Goal: Information Seeking & Learning: Learn about a topic

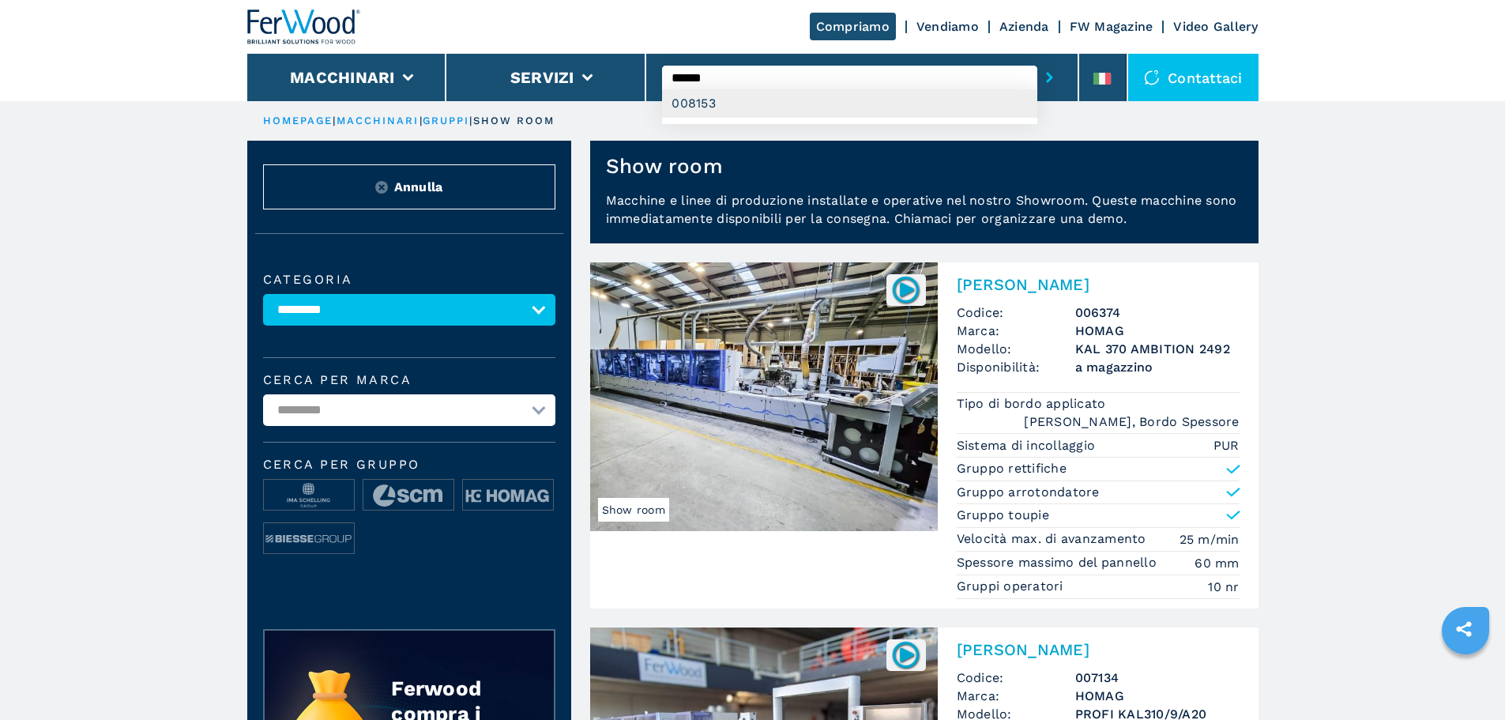
type input "******"
click at [869, 103] on div "008153" at bounding box center [849, 103] width 375 height 28
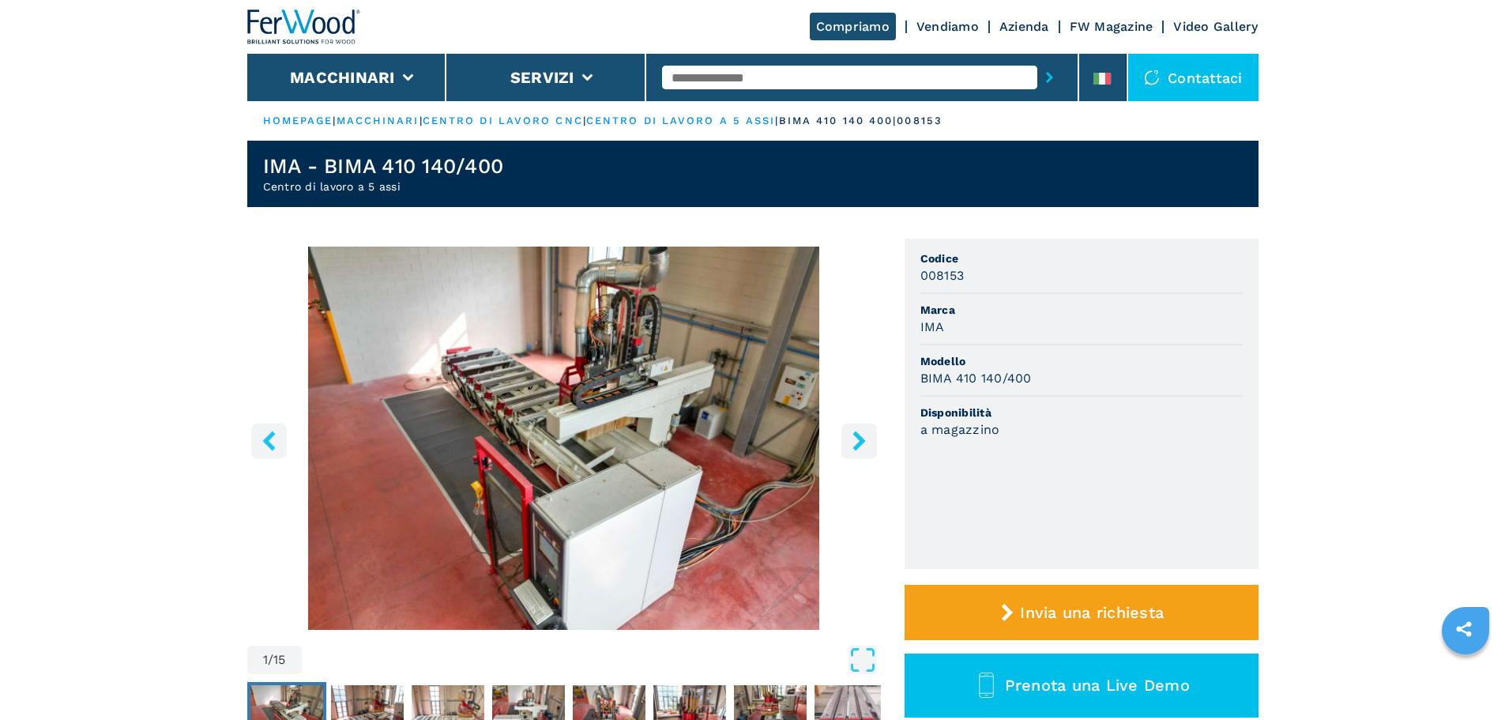
scroll to position [79, 0]
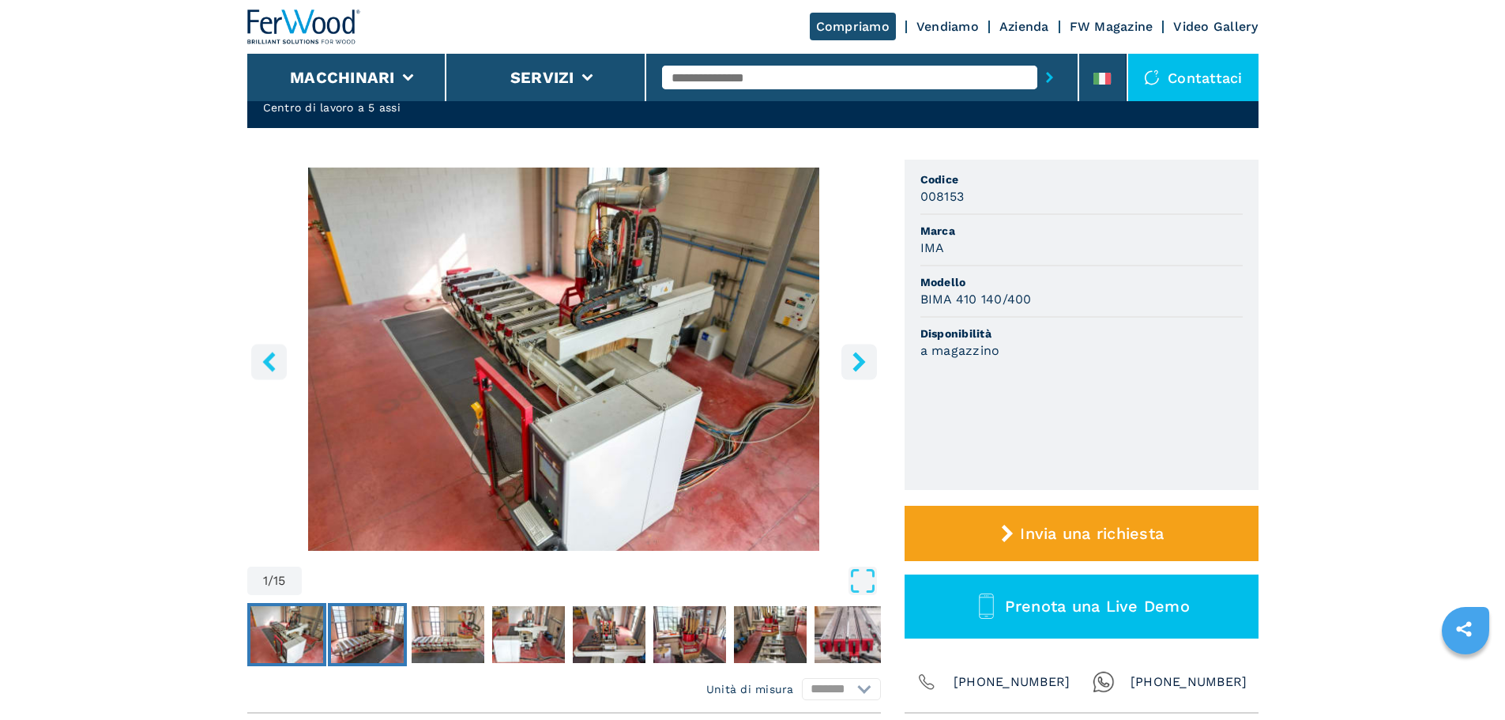
click at [394, 654] on img "Go to Slide 2" at bounding box center [367, 634] width 73 height 57
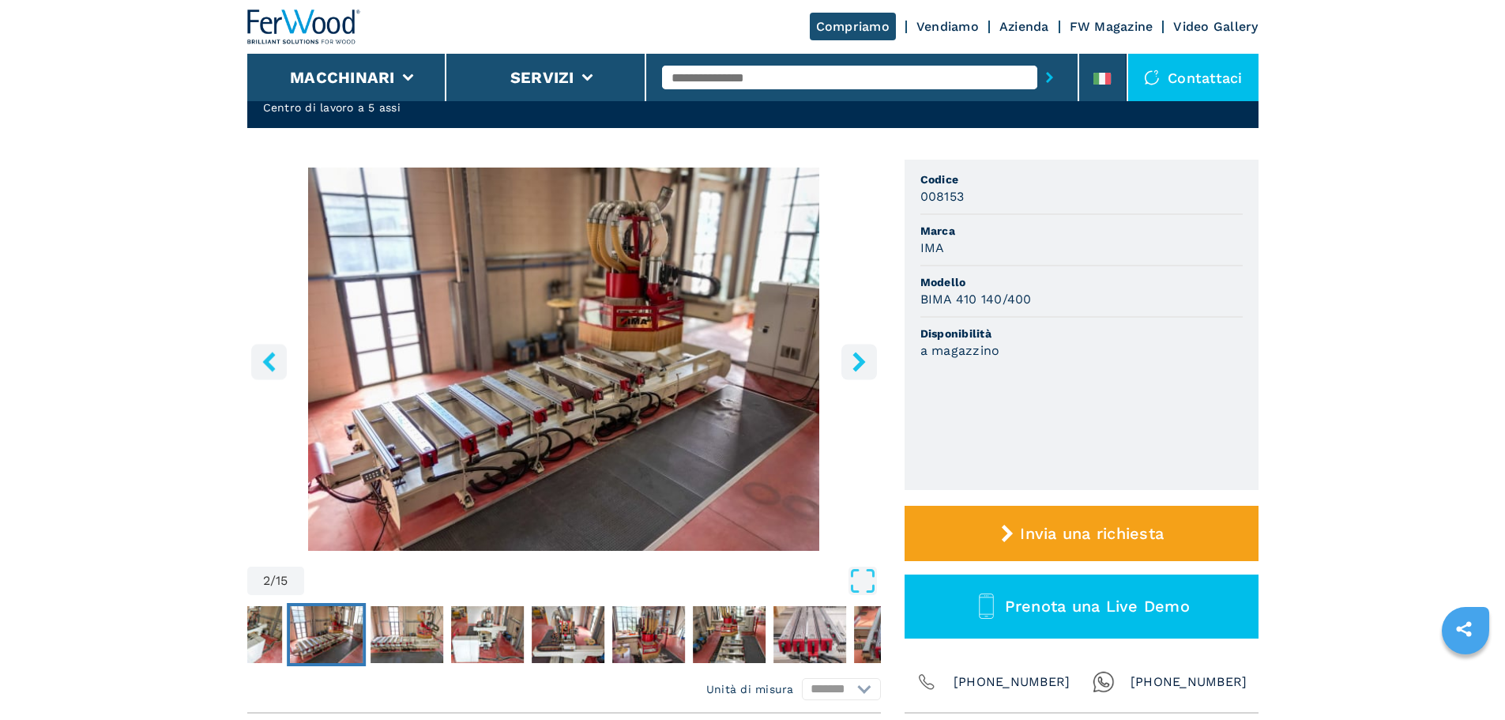
click at [262, 366] on icon "left-button" at bounding box center [269, 361] width 20 height 20
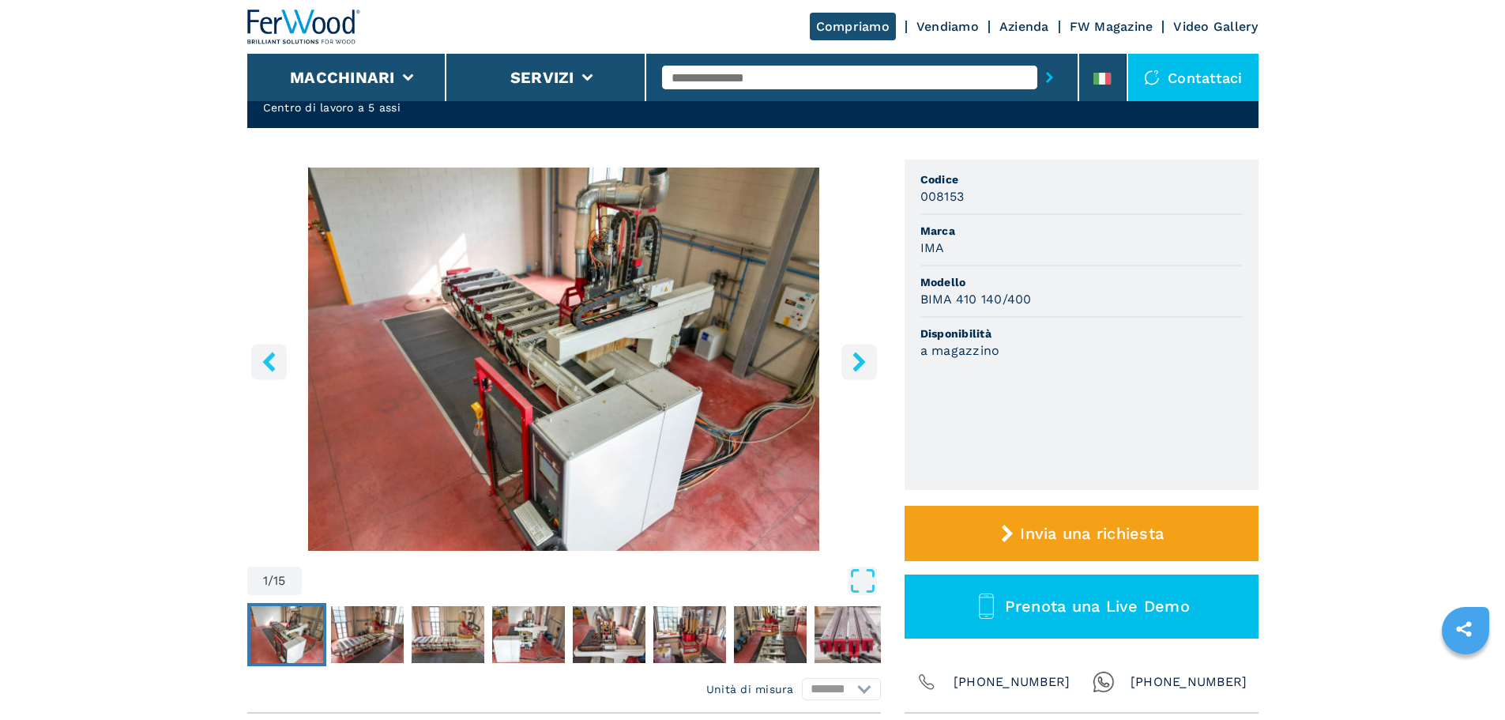
click at [866, 370] on icon "right-button" at bounding box center [859, 361] width 20 height 20
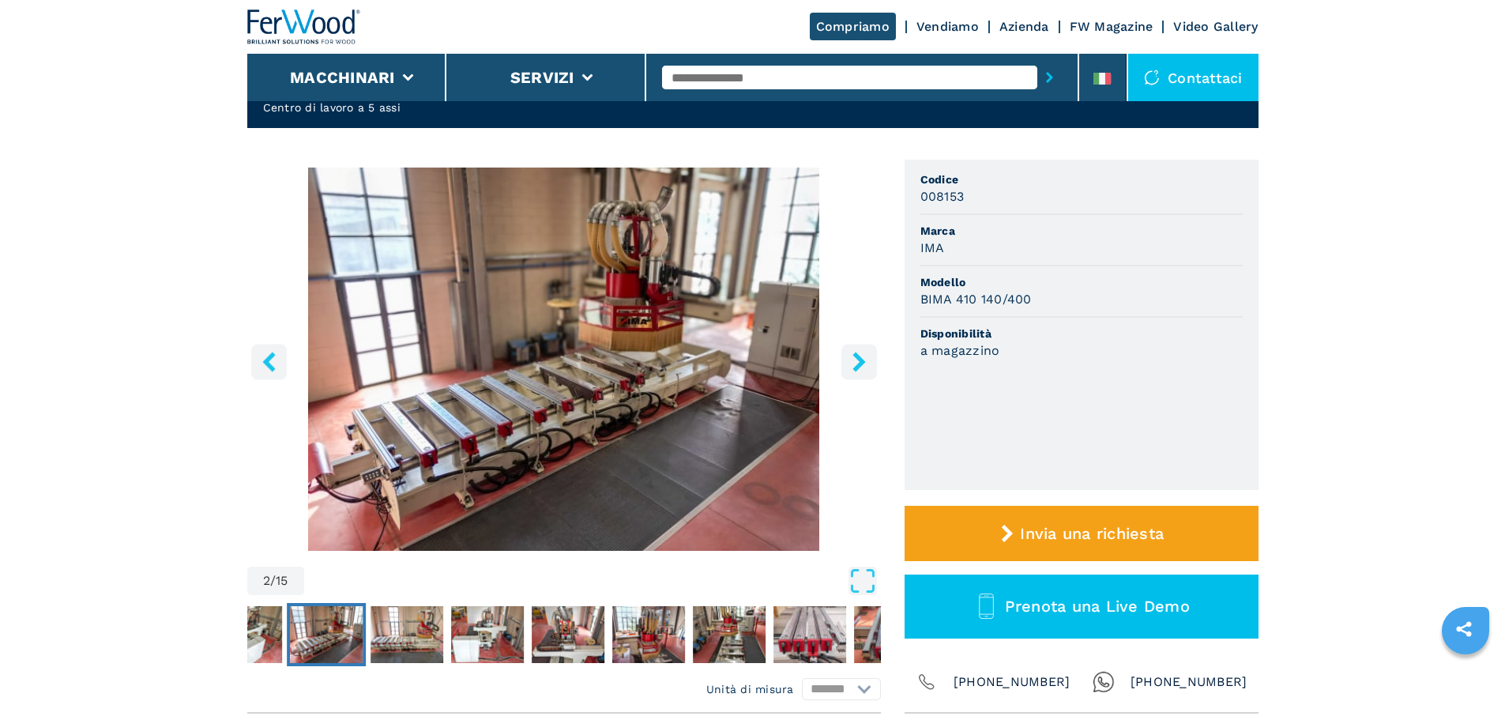
click at [866, 370] on icon "right-button" at bounding box center [859, 361] width 20 height 20
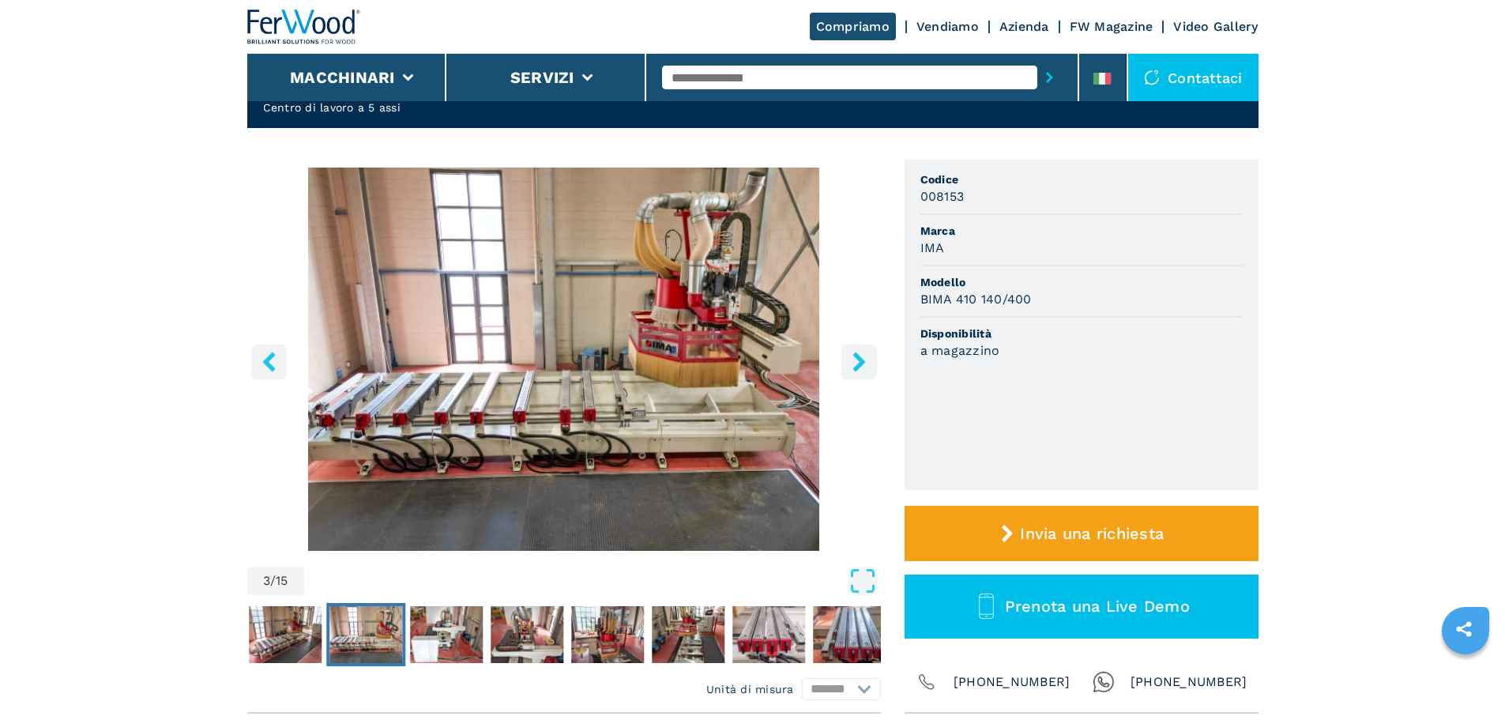
click at [866, 370] on icon "right-button" at bounding box center [859, 361] width 20 height 20
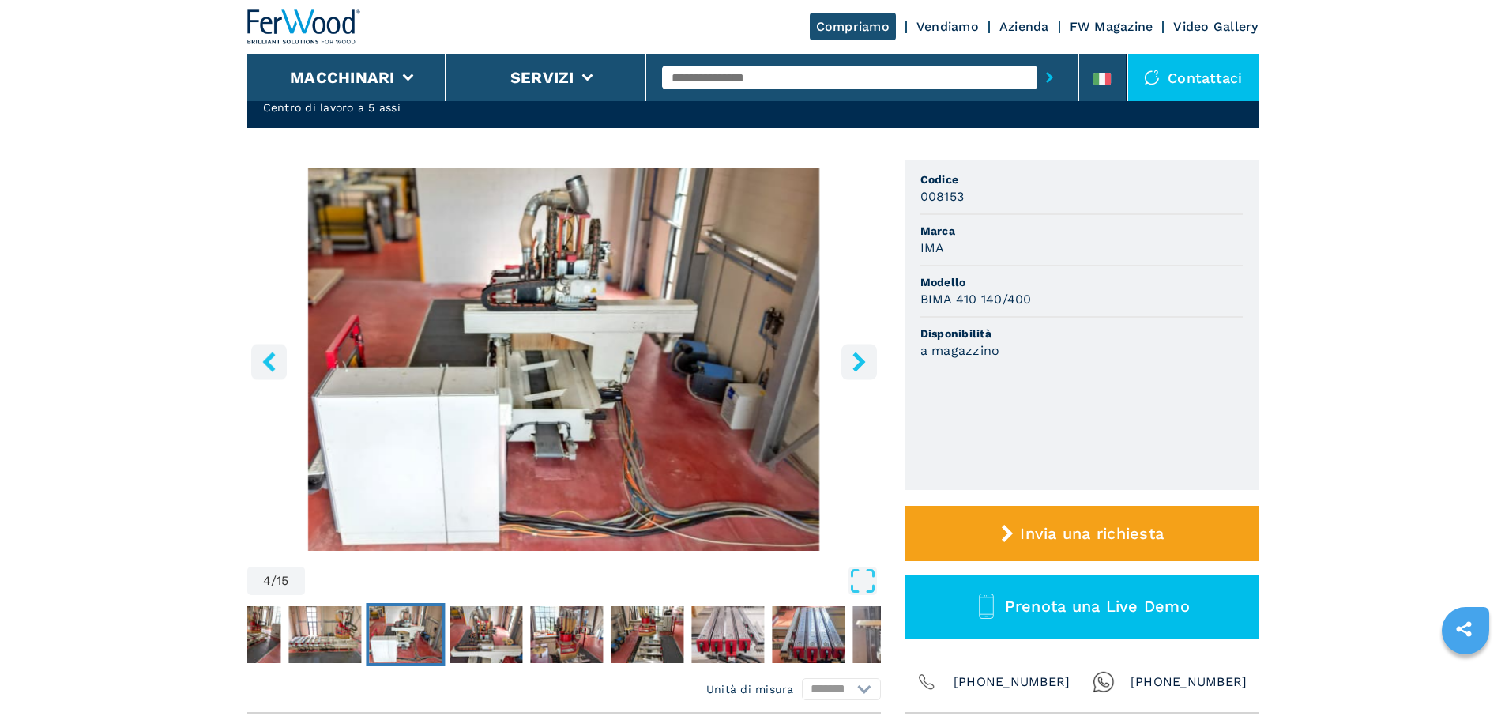
click at [866, 370] on icon "right-button" at bounding box center [859, 361] width 20 height 20
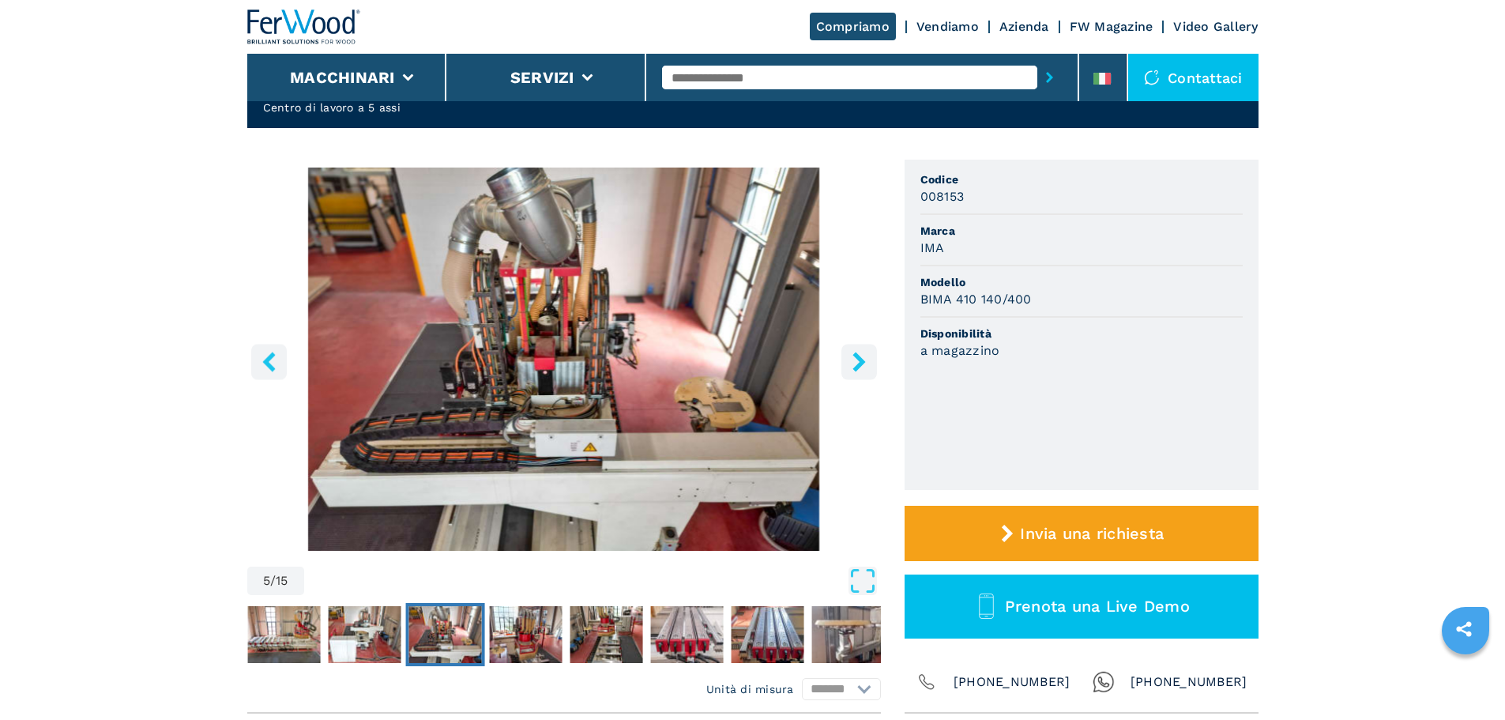
click at [866, 370] on icon "right-button" at bounding box center [859, 361] width 20 height 20
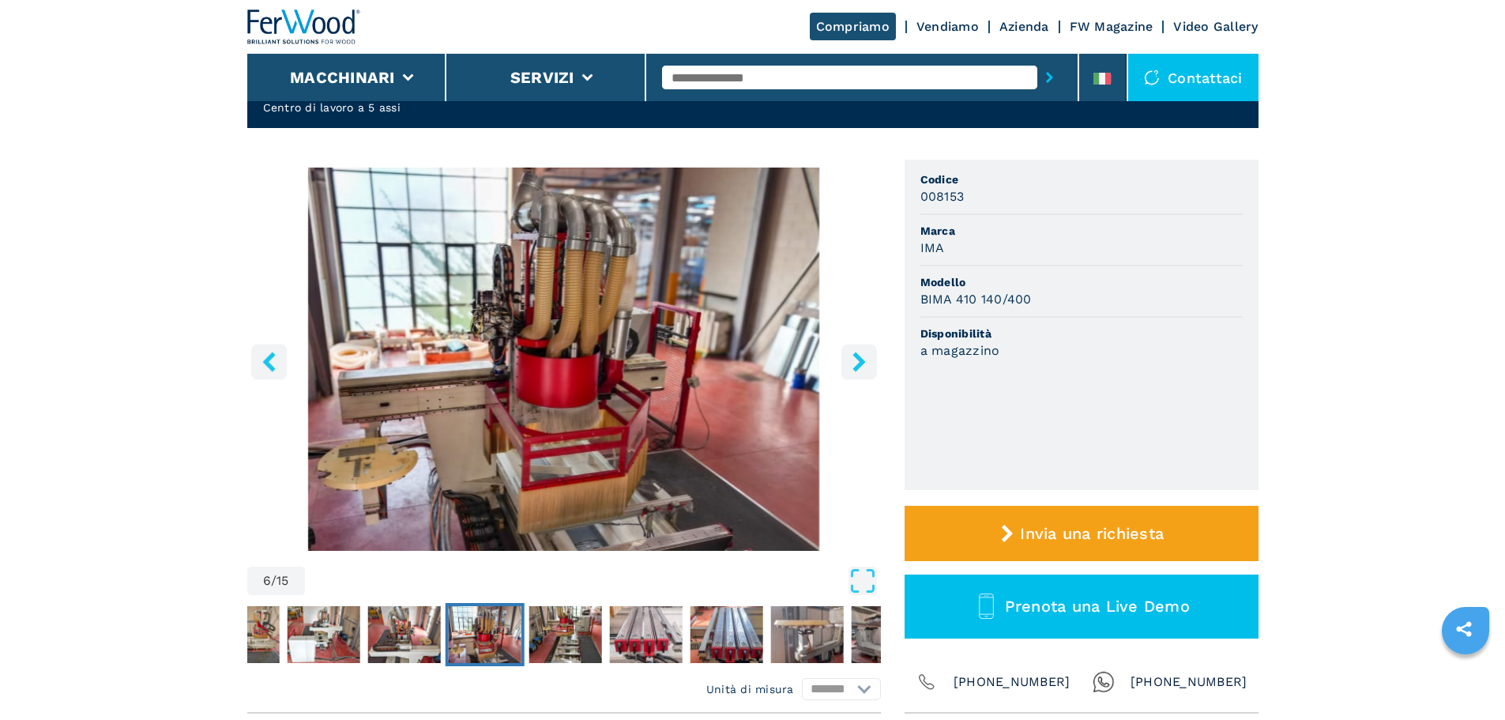
click at [866, 370] on icon "right-button" at bounding box center [859, 361] width 20 height 20
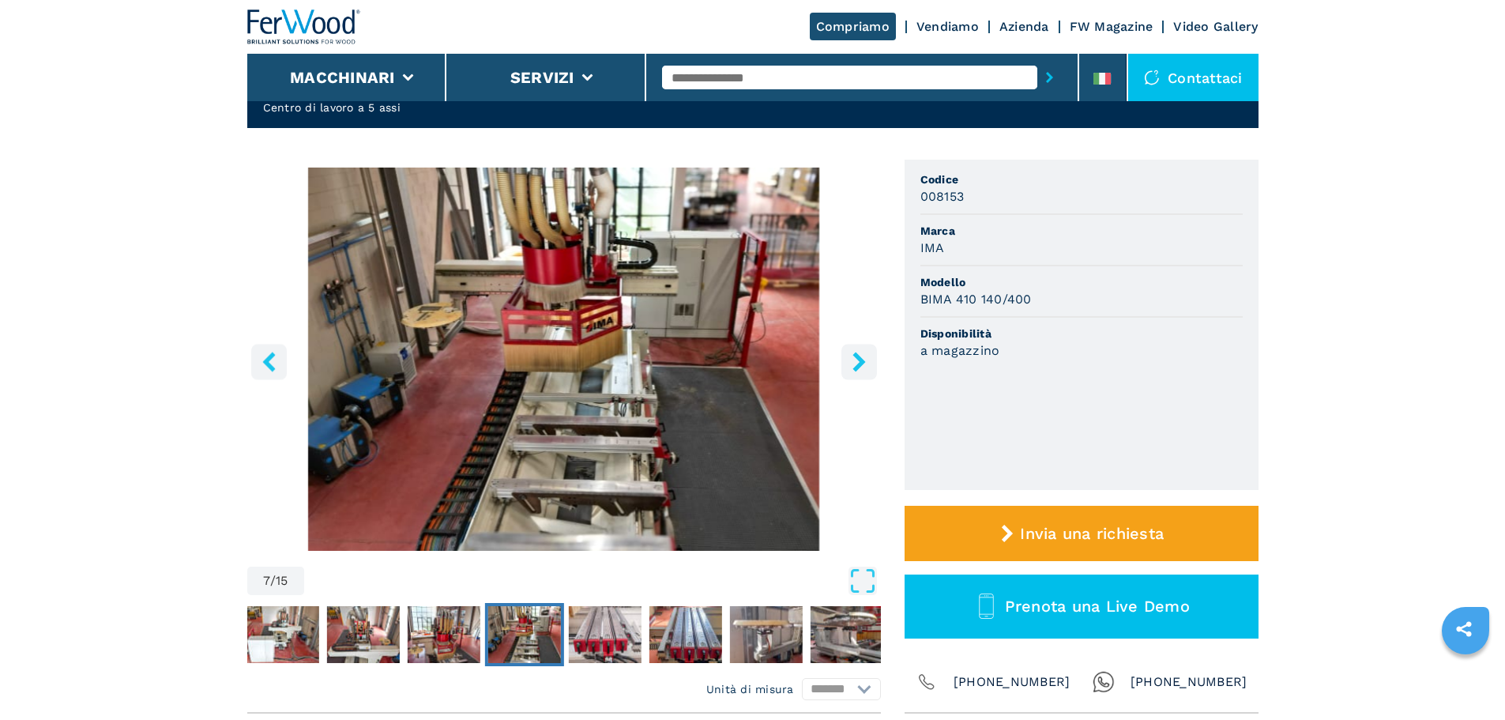
click at [857, 359] on icon "right-button" at bounding box center [858, 361] width 13 height 20
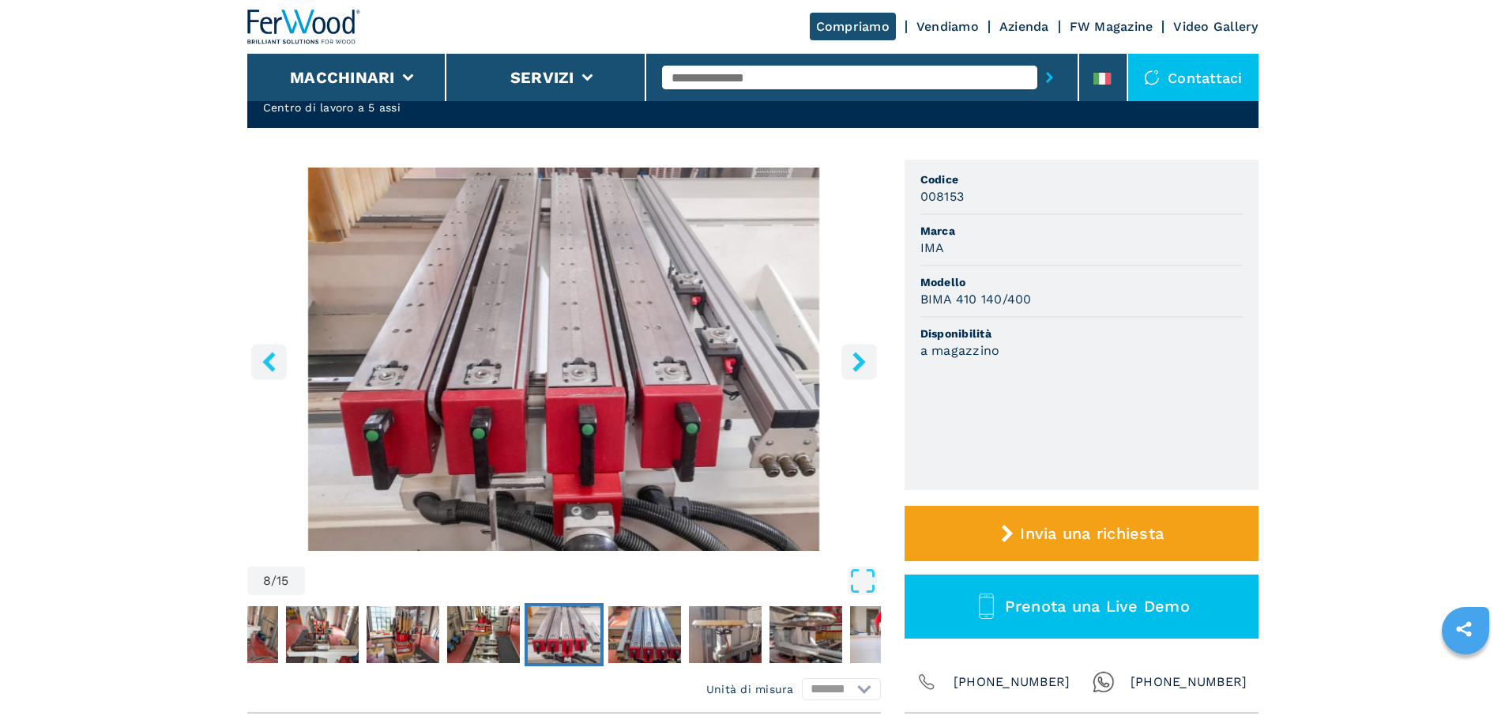
click at [857, 359] on icon "right-button" at bounding box center [858, 361] width 13 height 20
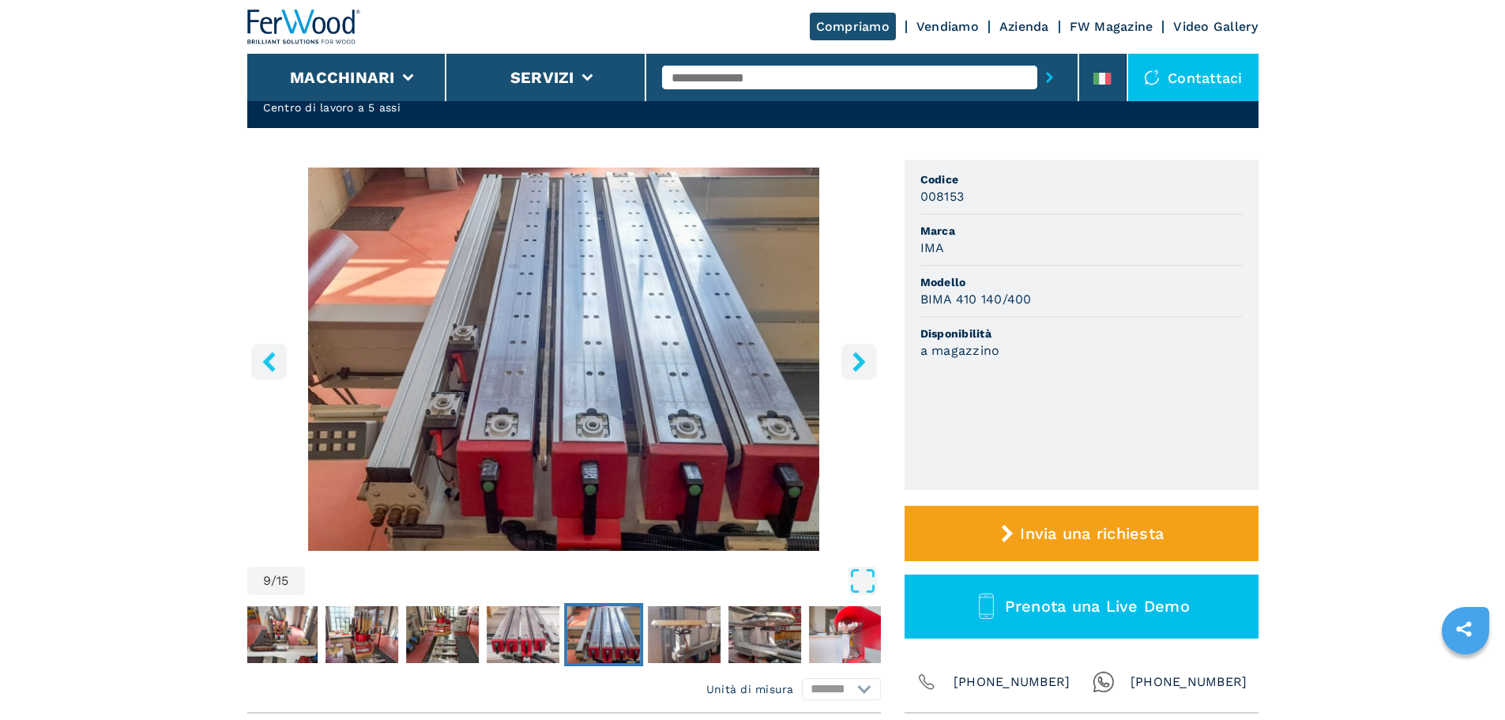
drag, startPoint x: 857, startPoint y: 359, endPoint x: 426, endPoint y: 331, distance: 432.1
click at [426, 331] on div "9 / 15" at bounding box center [563, 382] width 633 height 431
click at [271, 365] on icon "left-button" at bounding box center [268, 361] width 13 height 20
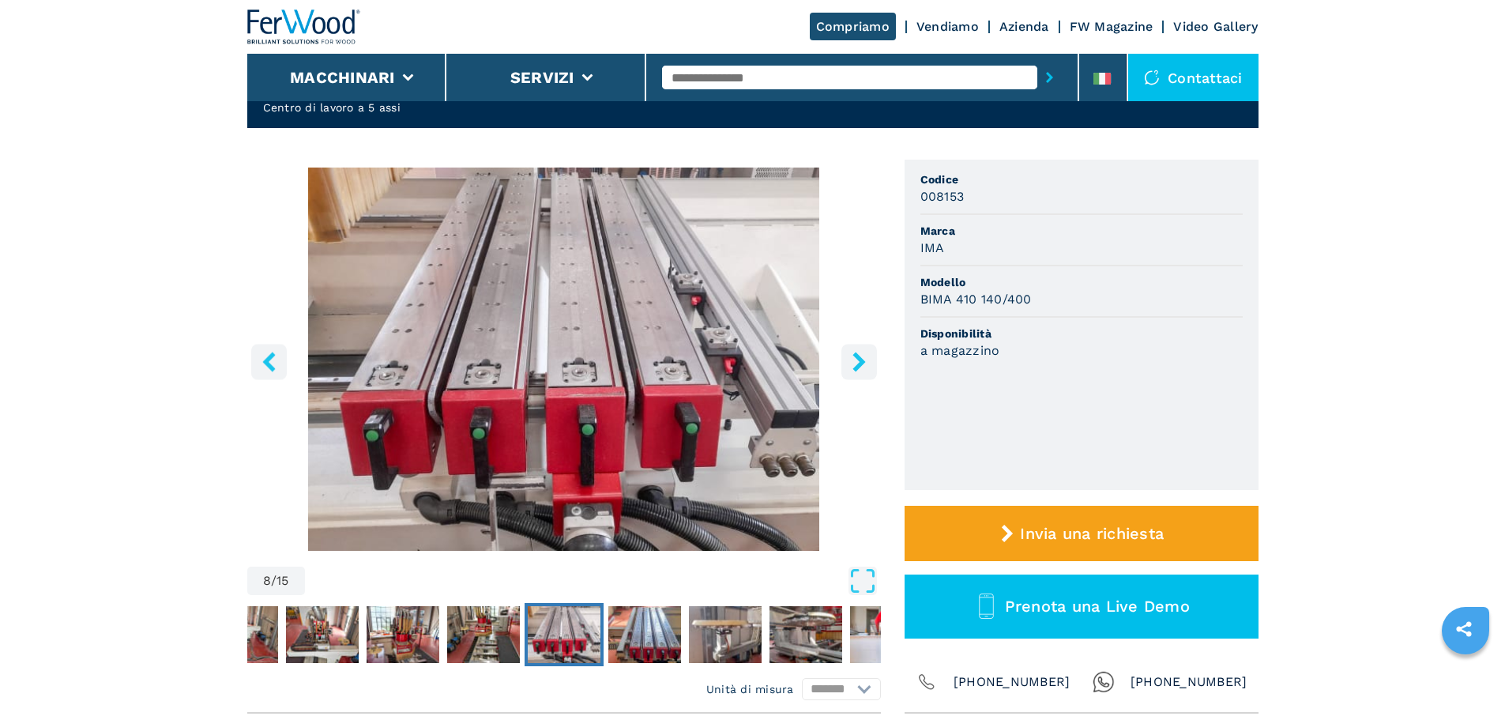
click at [851, 366] on icon "right-button" at bounding box center [859, 361] width 20 height 20
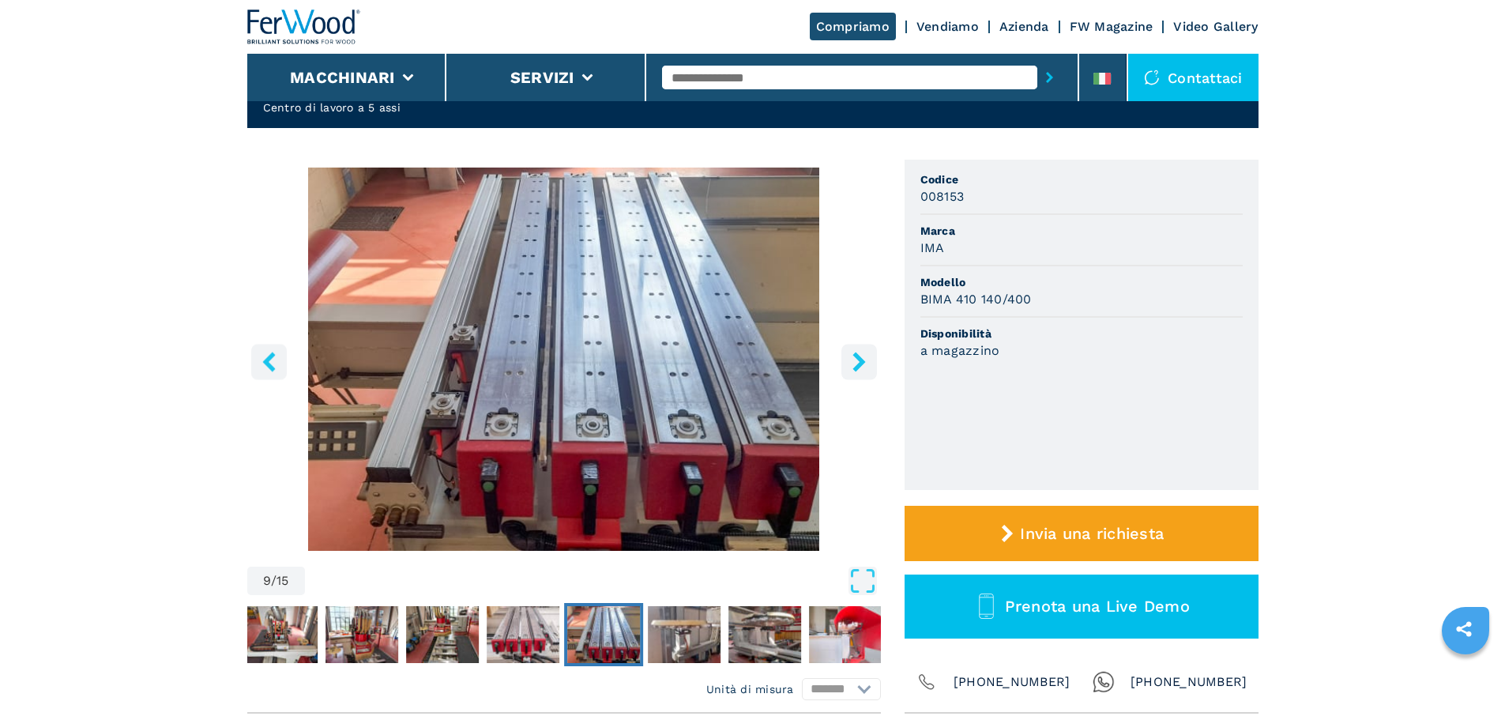
click at [851, 366] on icon "right-button" at bounding box center [859, 361] width 20 height 20
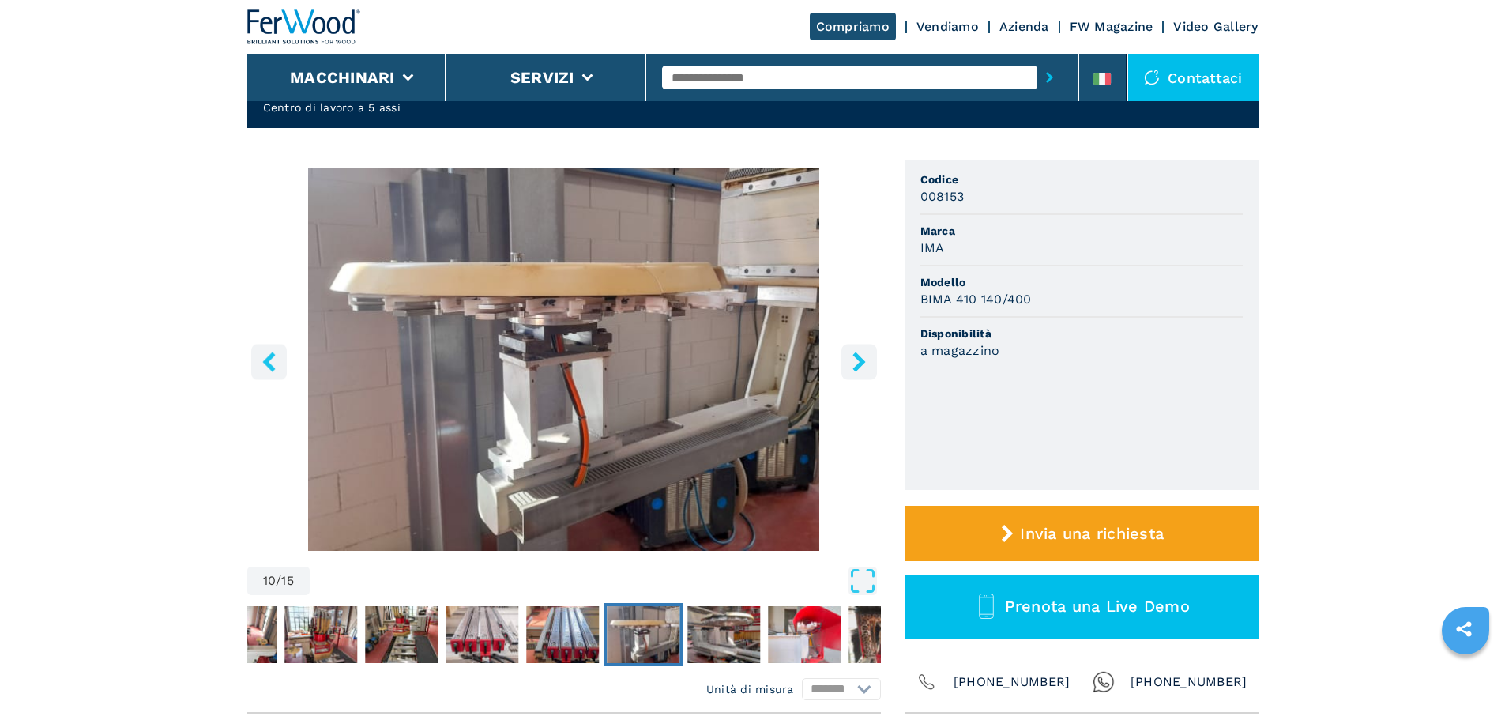
click at [851, 366] on icon "right-button" at bounding box center [859, 361] width 20 height 20
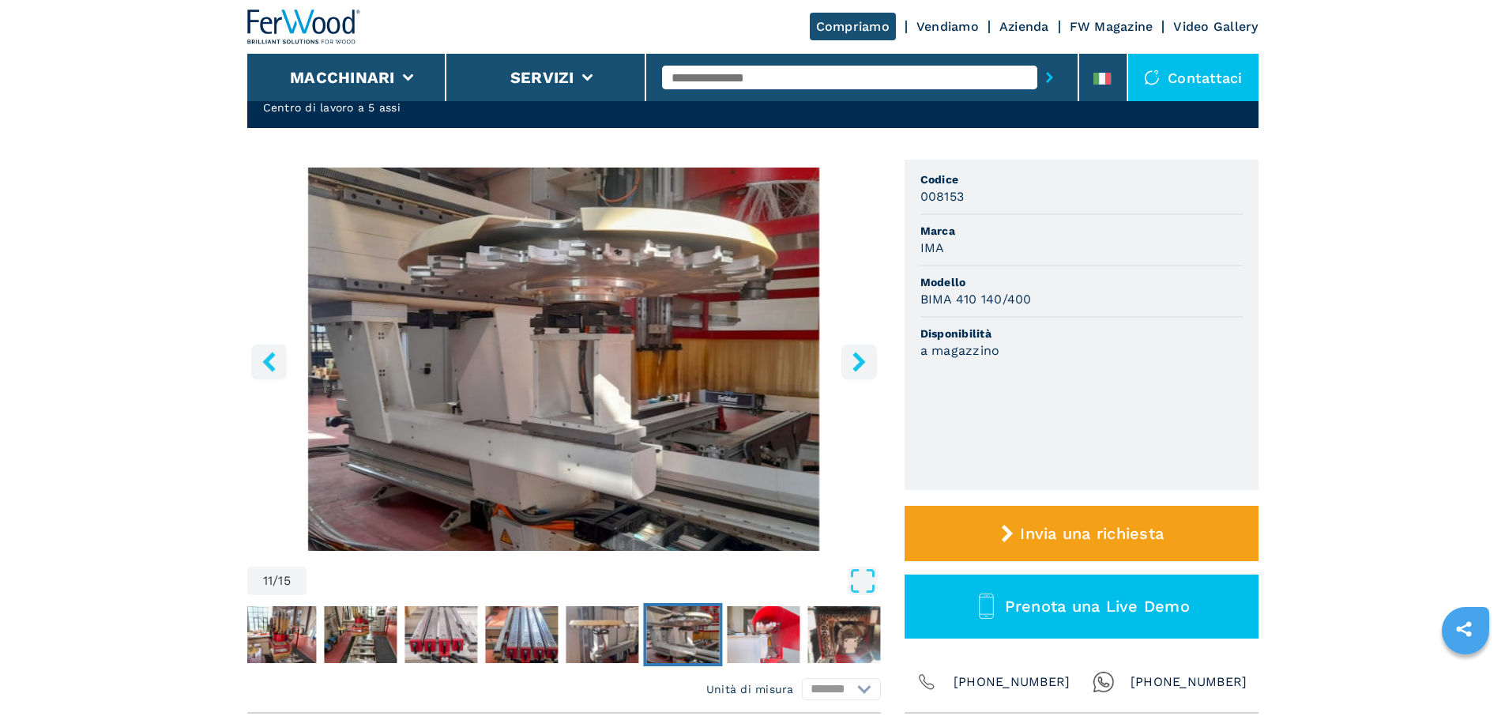
click at [851, 366] on icon "right-button" at bounding box center [859, 361] width 20 height 20
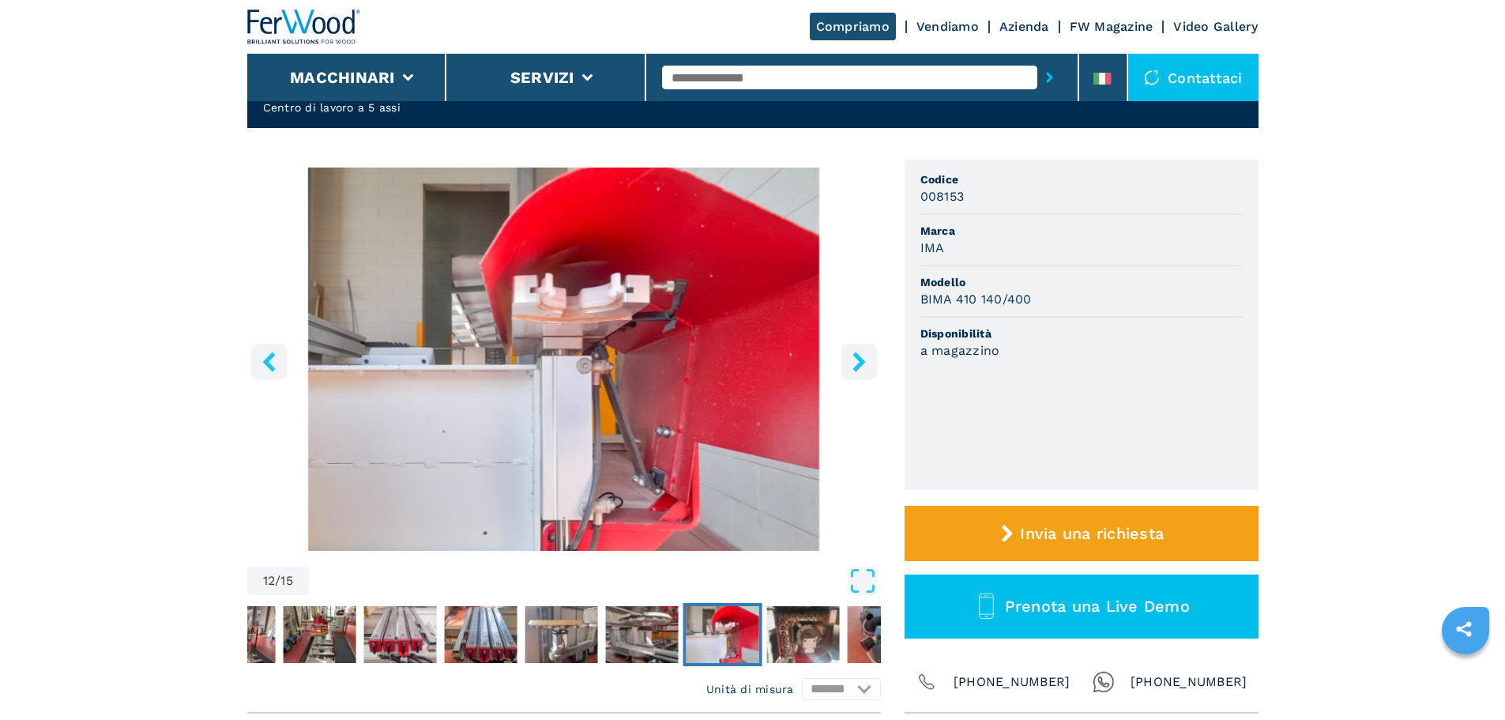
click at [851, 366] on icon "right-button" at bounding box center [859, 361] width 20 height 20
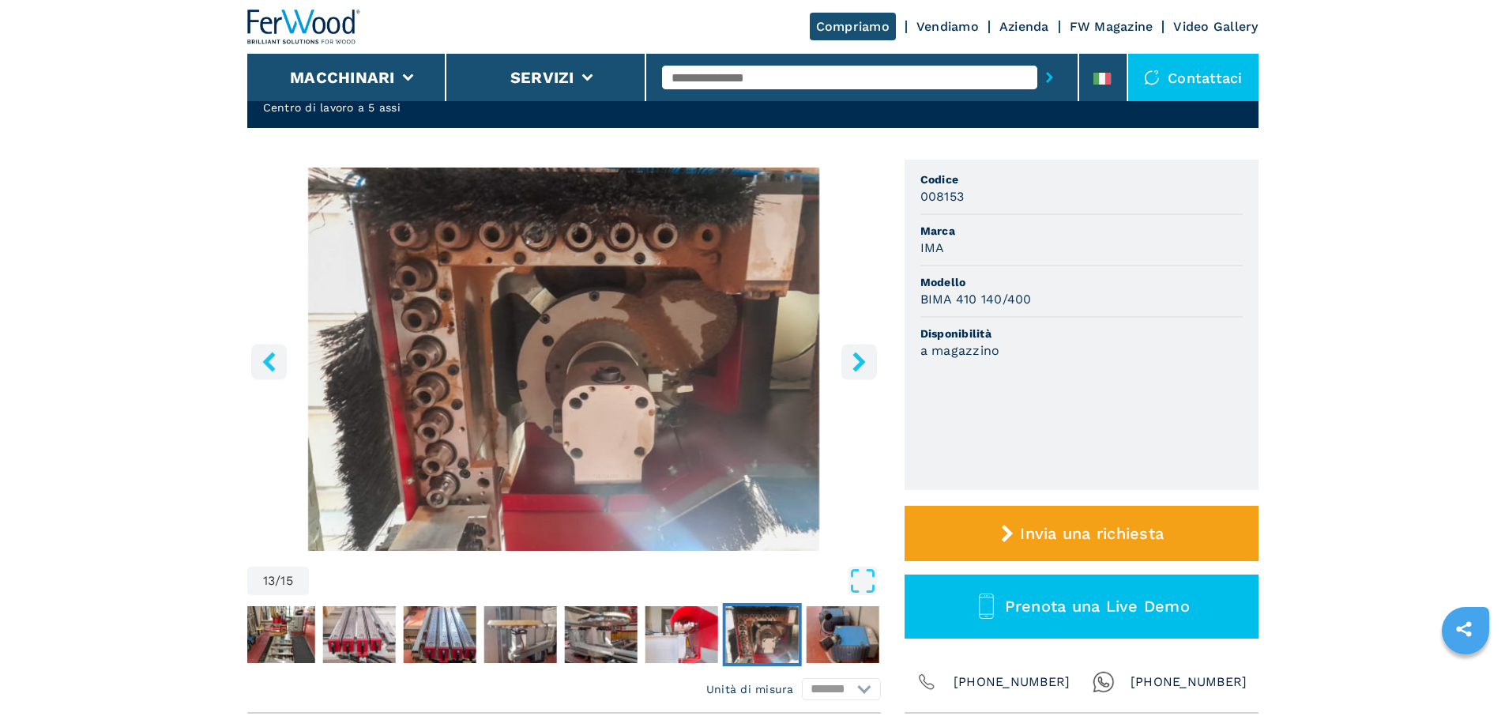
click at [851, 366] on icon "right-button" at bounding box center [859, 361] width 20 height 20
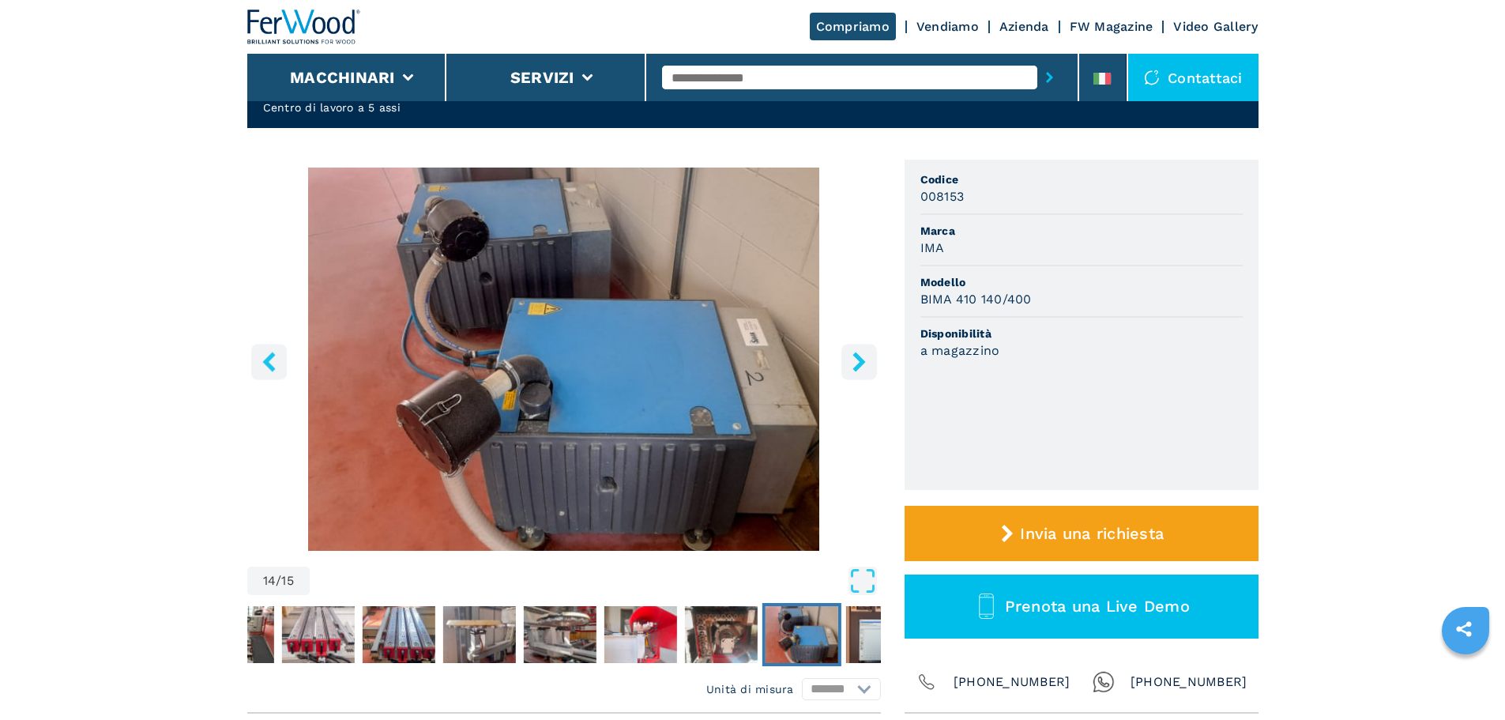
click at [851, 366] on icon "right-button" at bounding box center [859, 361] width 20 height 20
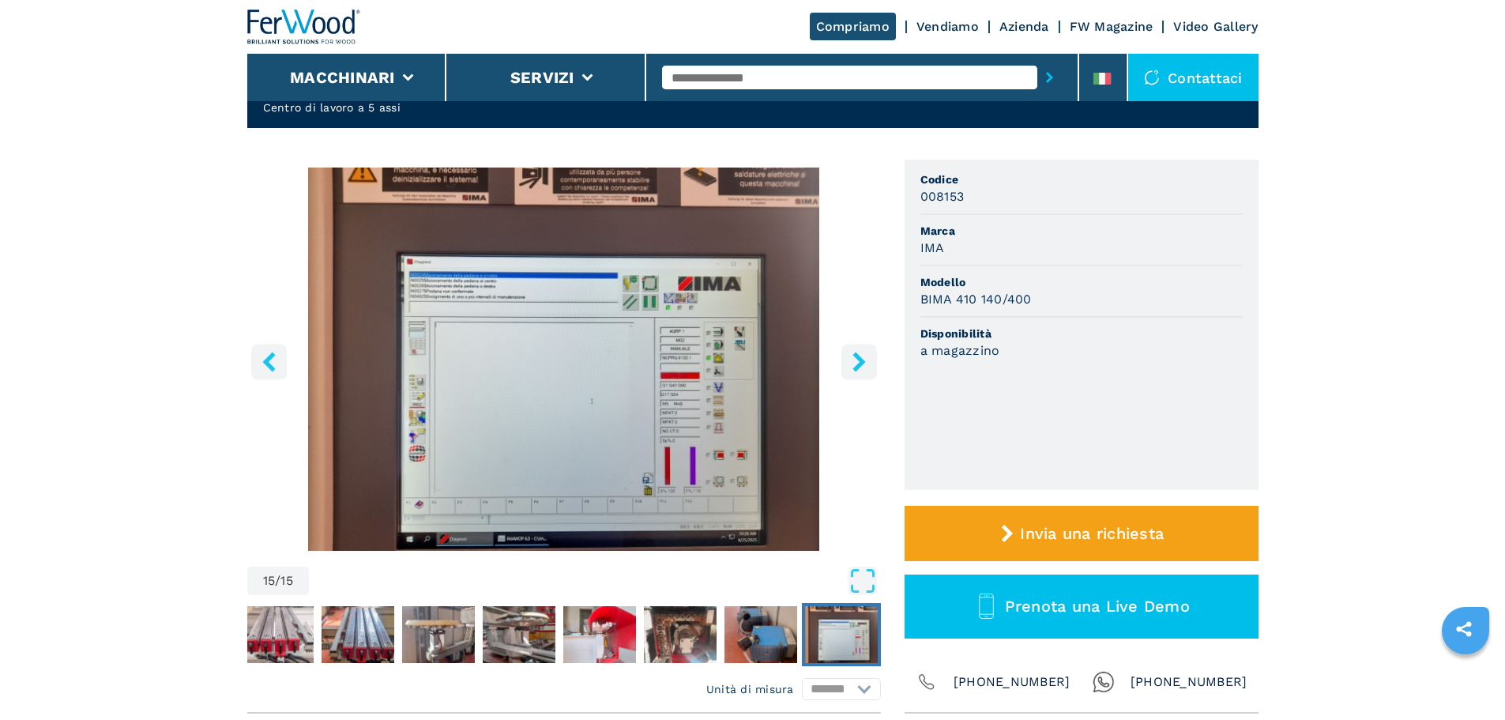
click at [851, 366] on icon "right-button" at bounding box center [859, 361] width 20 height 20
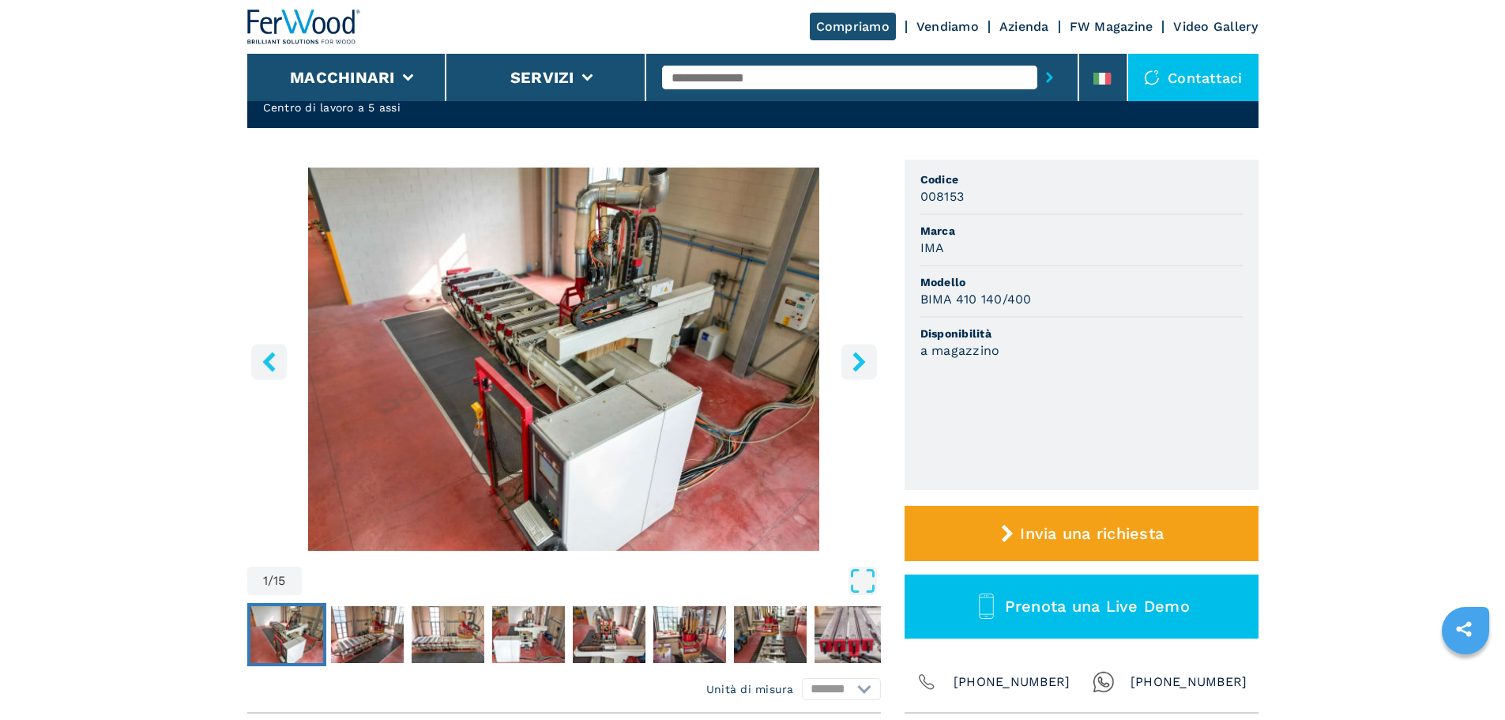
scroll to position [0, 0]
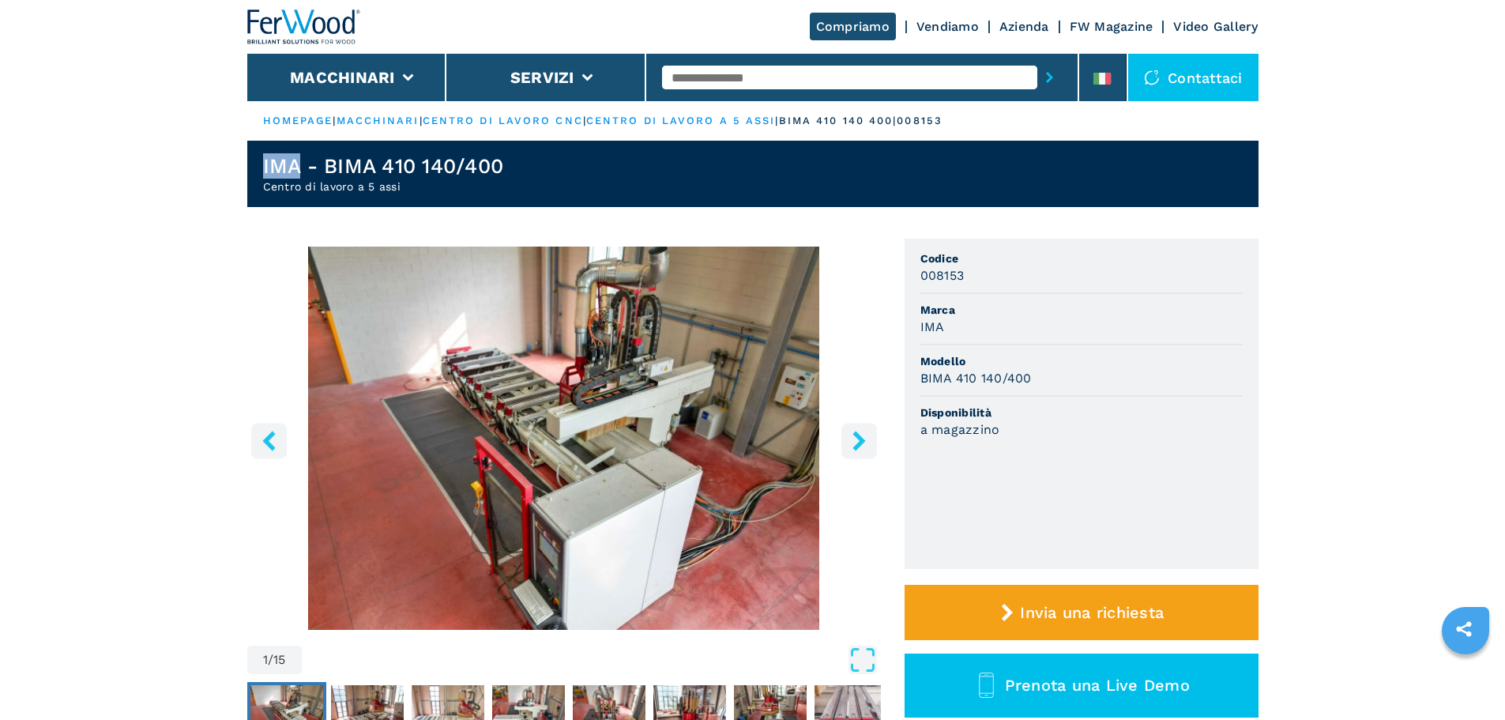
drag, startPoint x: 300, startPoint y: 169, endPoint x: 238, endPoint y: 170, distance: 62.4
copy h1 "IMA"
drag, startPoint x: 526, startPoint y: 168, endPoint x: 329, endPoint y: 158, distance: 197.7
click at [329, 158] on header "IMA - BIMA 410 140/400 Centro di lavoro a 5 assi" at bounding box center [752, 174] width 1011 height 66
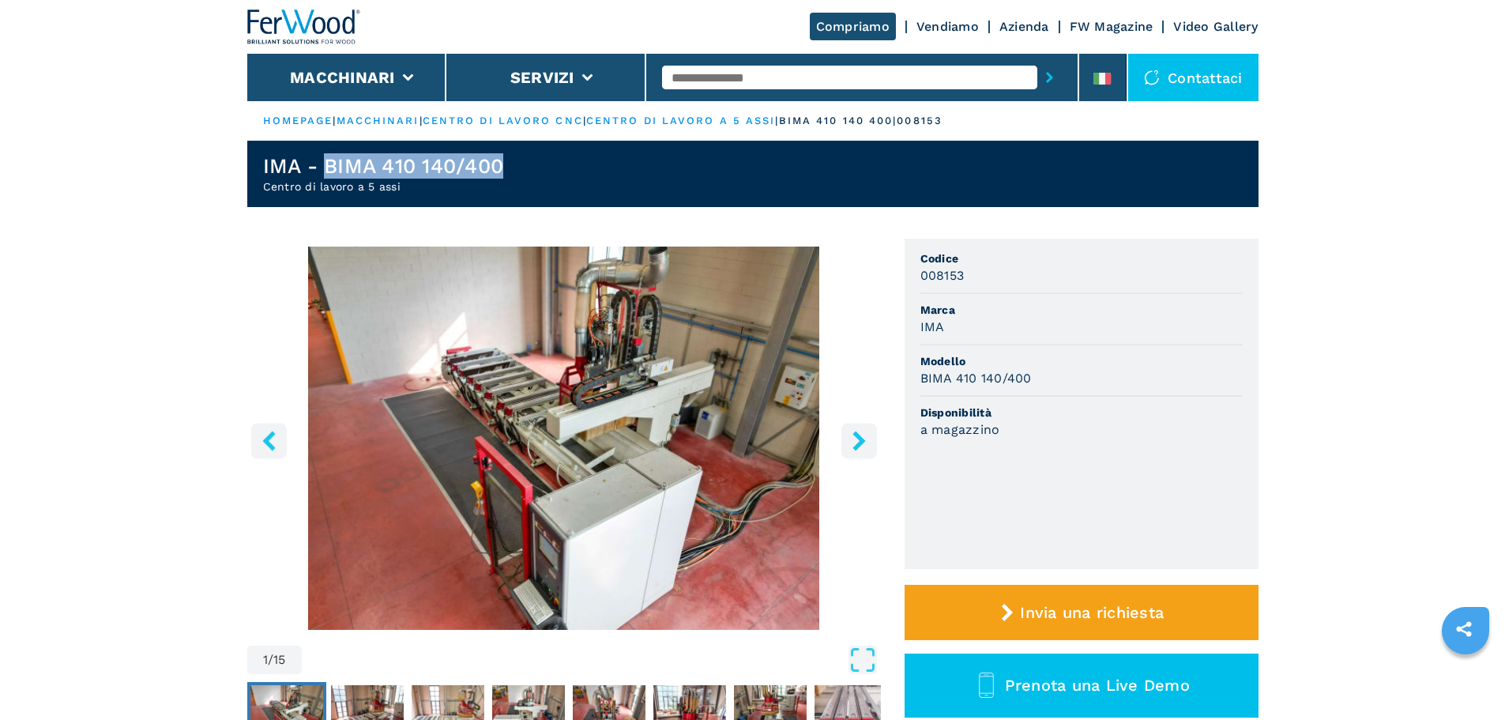
copy h1 "BIMA 410 140/400"
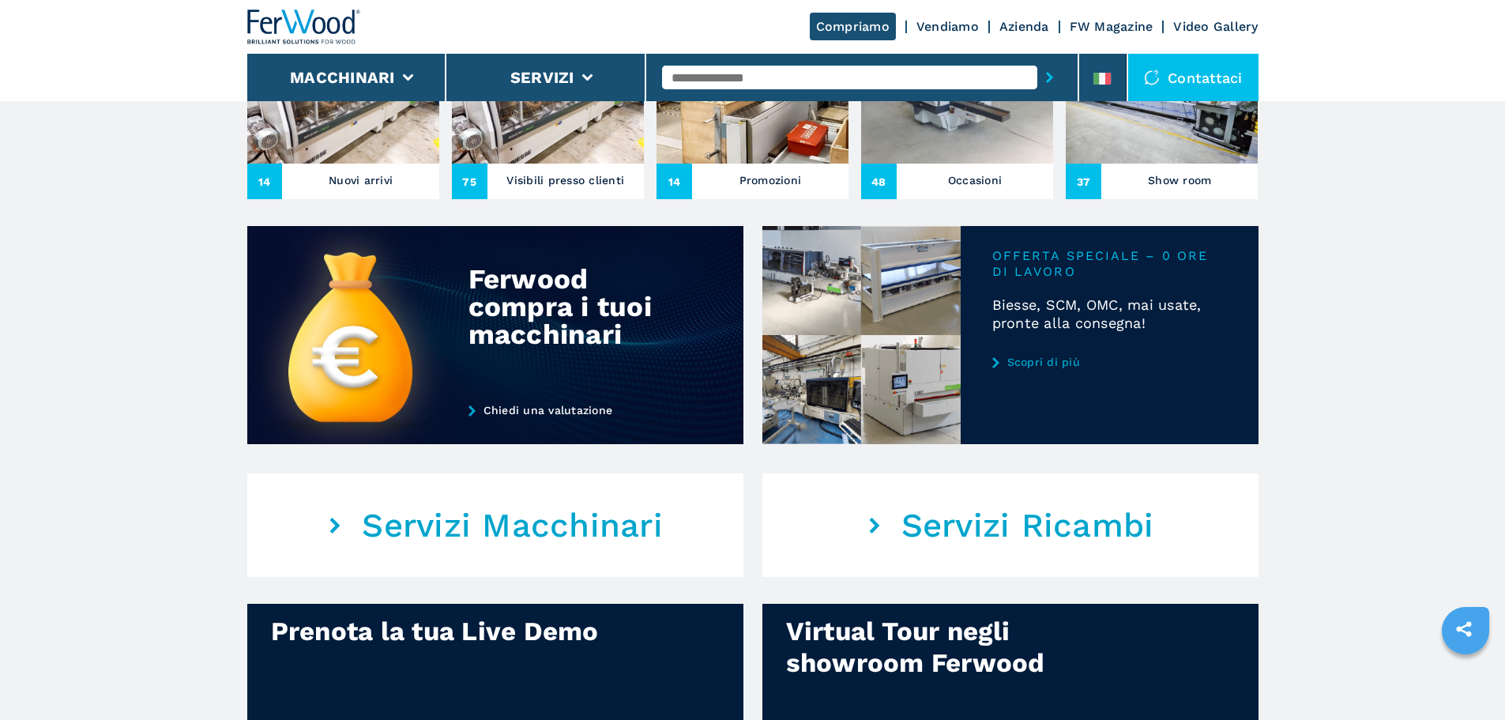
scroll to position [632, 0]
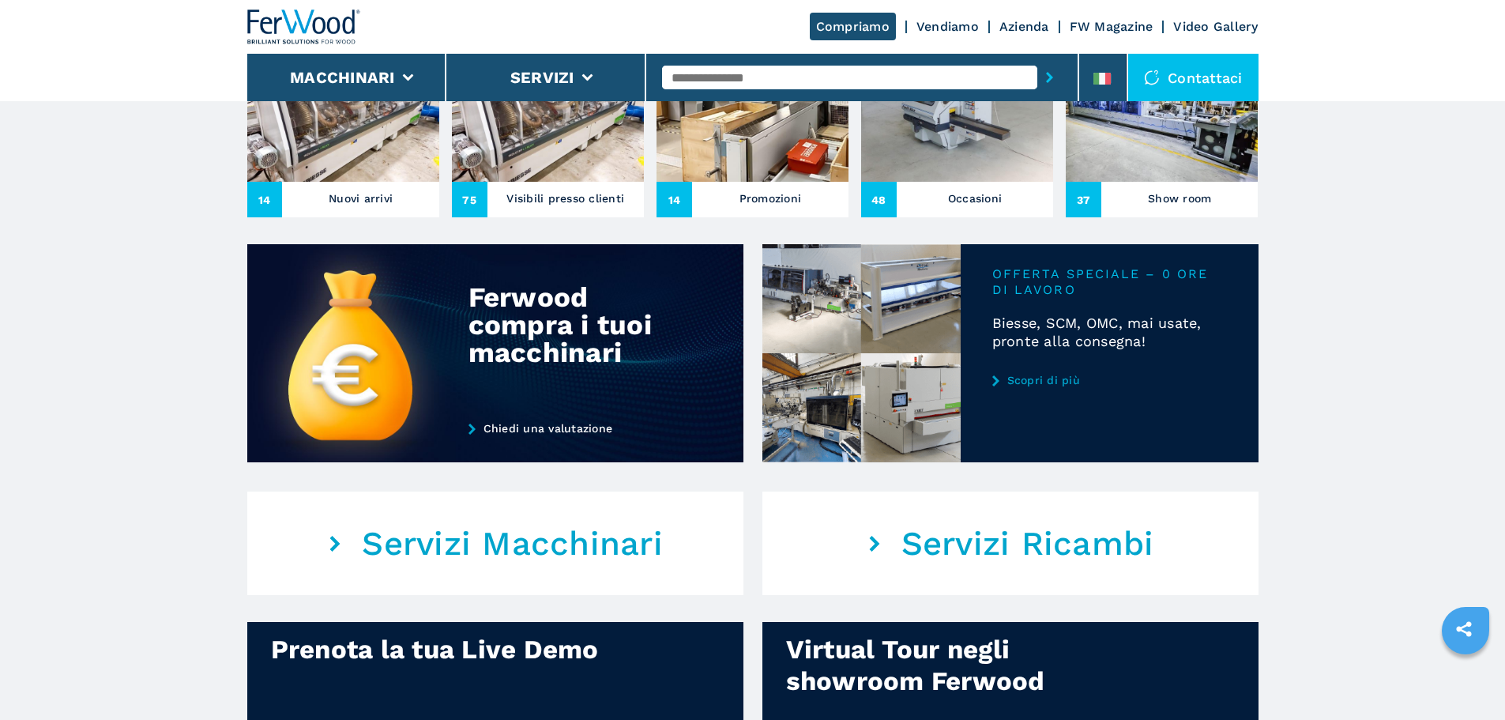
click at [1016, 386] on link "Scopri di più" at bounding box center [1109, 380] width 235 height 13
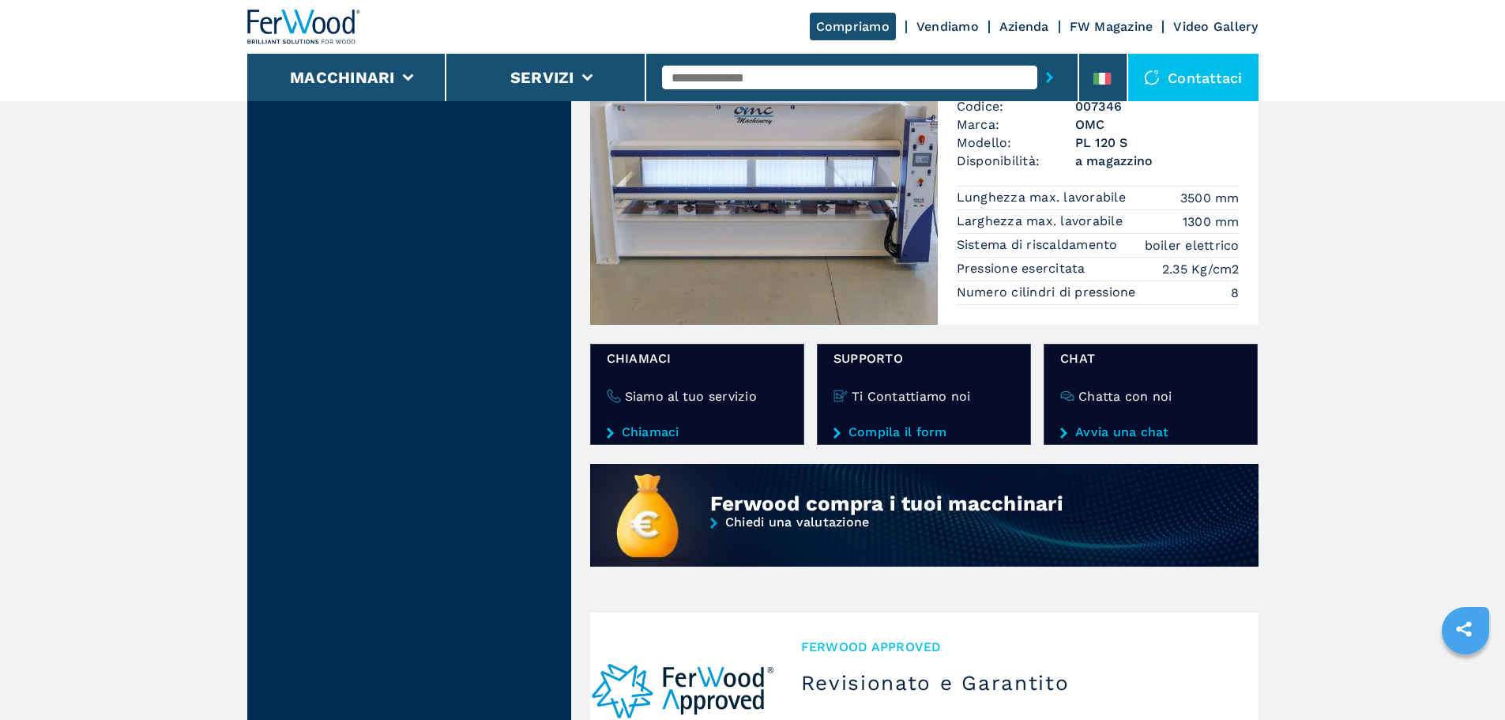
scroll to position [1185, 0]
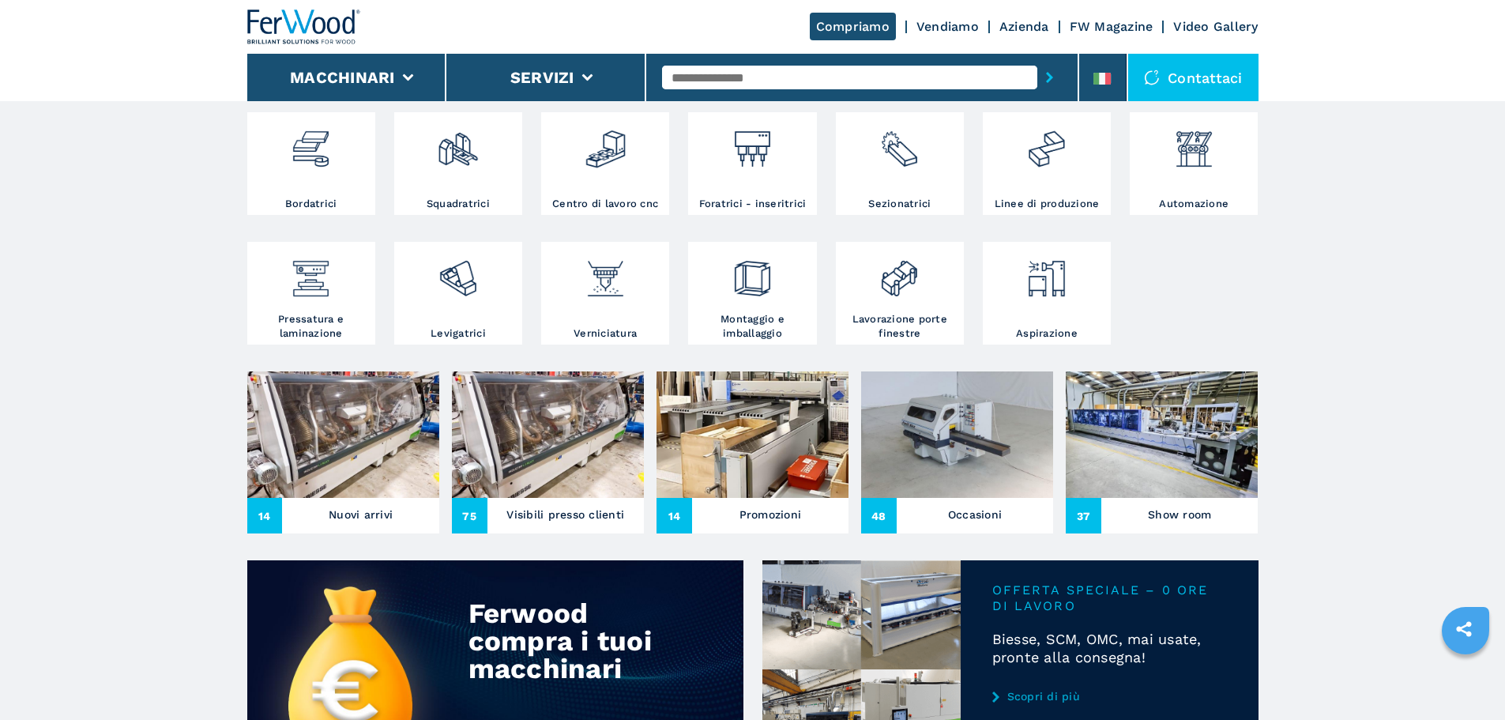
scroll to position [395, 0]
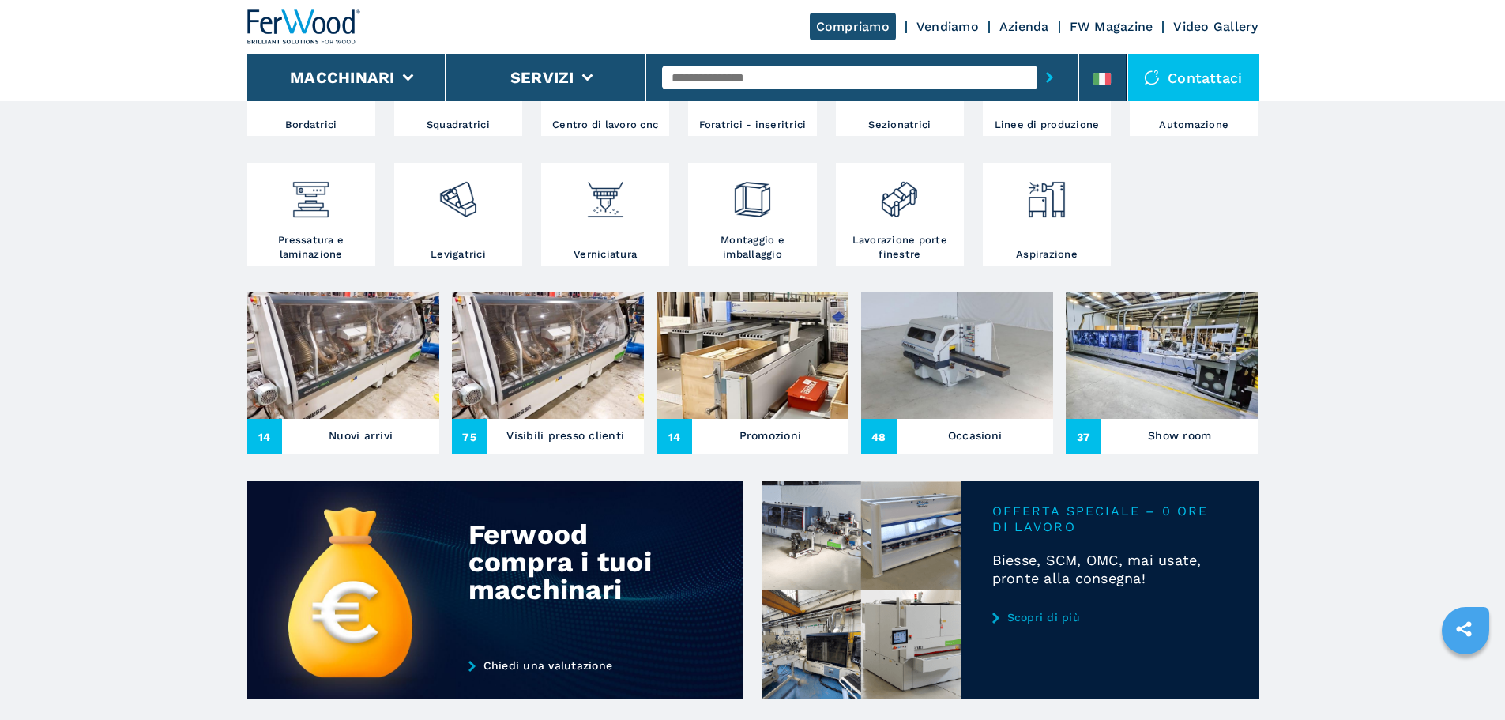
click at [560, 389] on img at bounding box center [548, 355] width 192 height 126
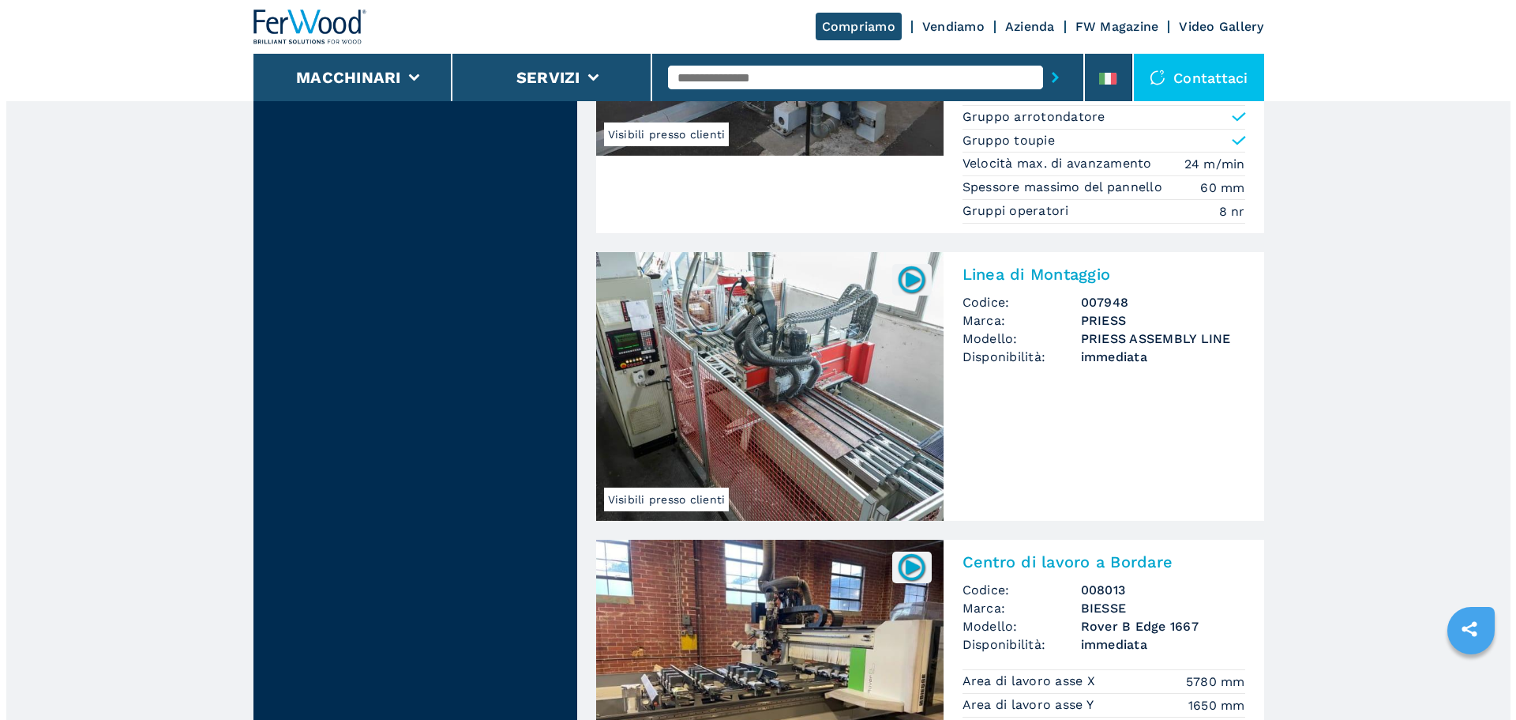
scroll to position [2212, 0]
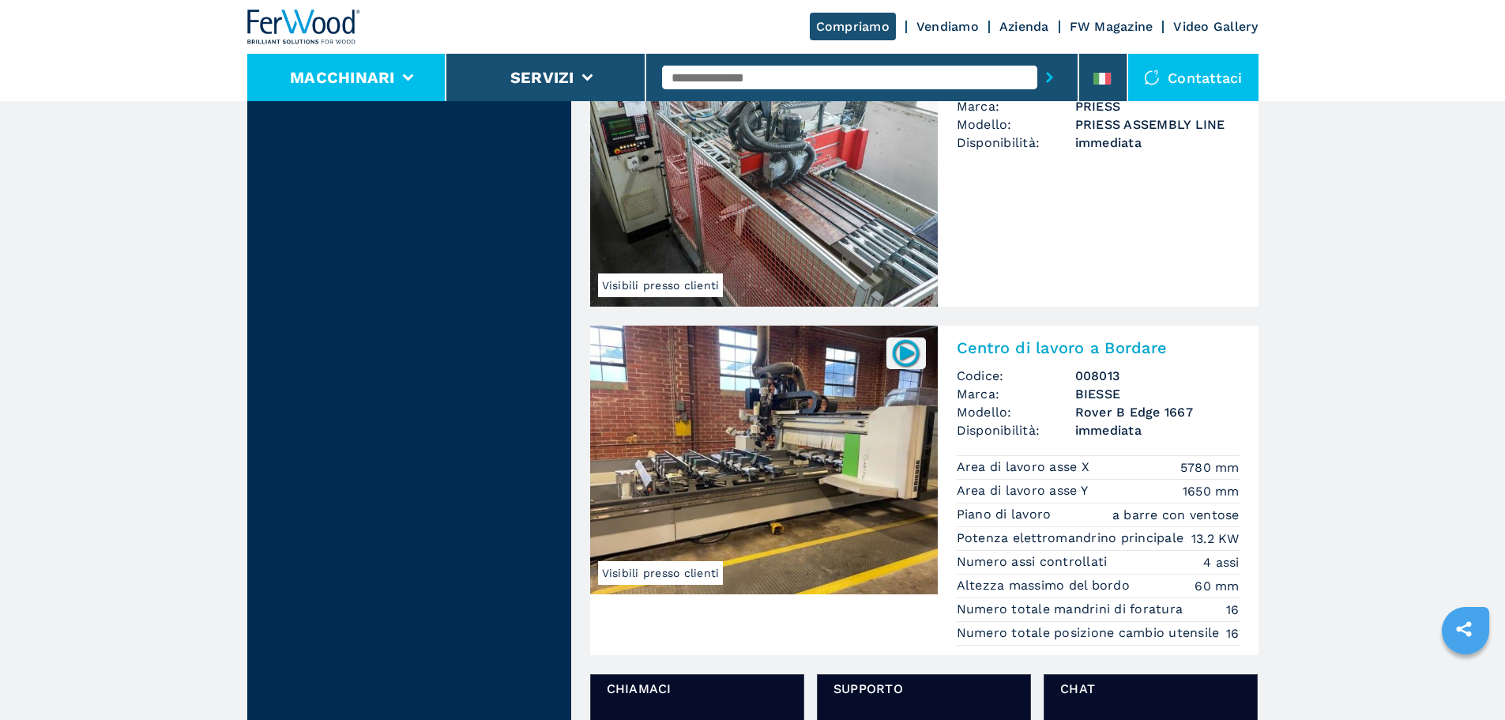
click at [415, 72] on li "Macchinari" at bounding box center [347, 77] width 200 height 47
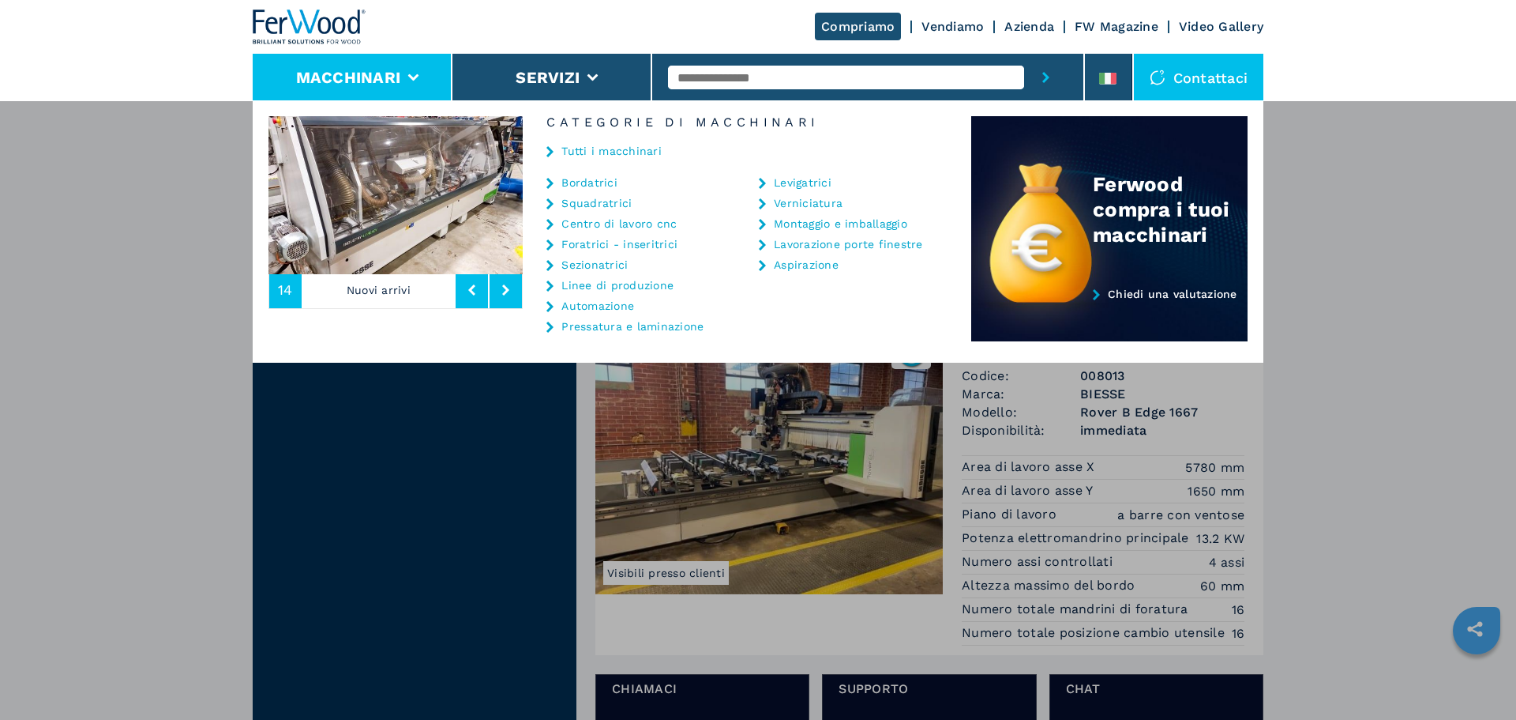
click at [603, 230] on li "Centro di lavoro cnc" at bounding box center [633, 227] width 173 height 21
click at [602, 227] on link "Centro di lavoro cnc" at bounding box center [619, 223] width 115 height 11
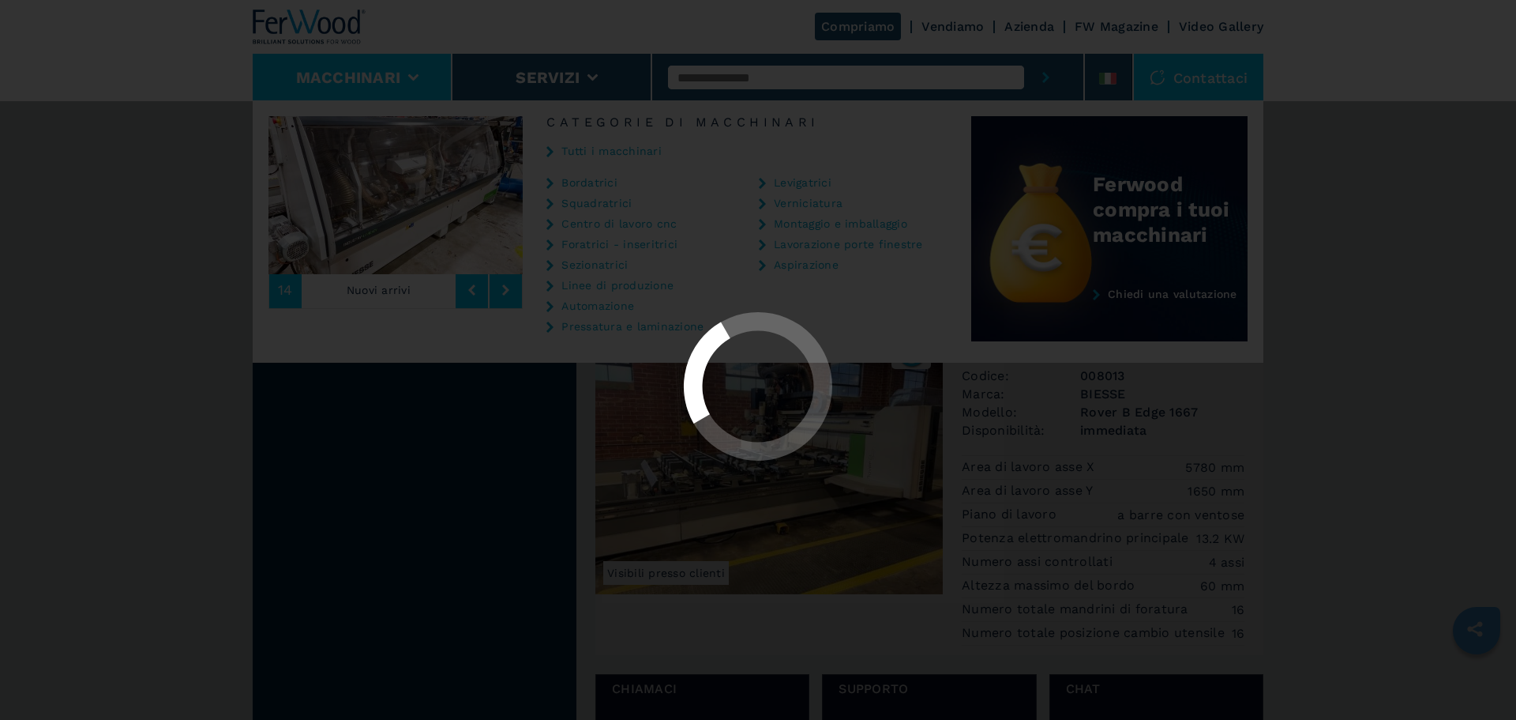
select select "**********"
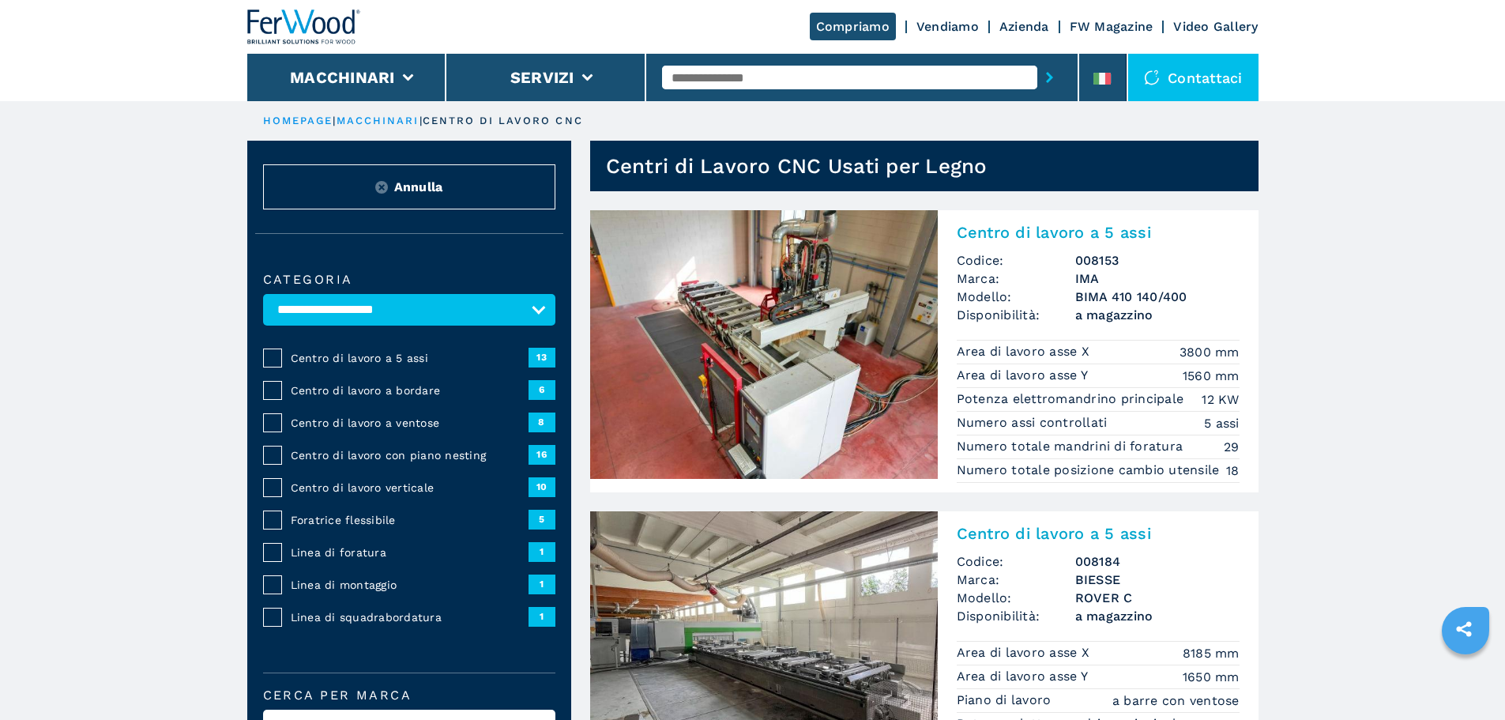
click at [770, 227] on img at bounding box center [764, 344] width 348 height 269
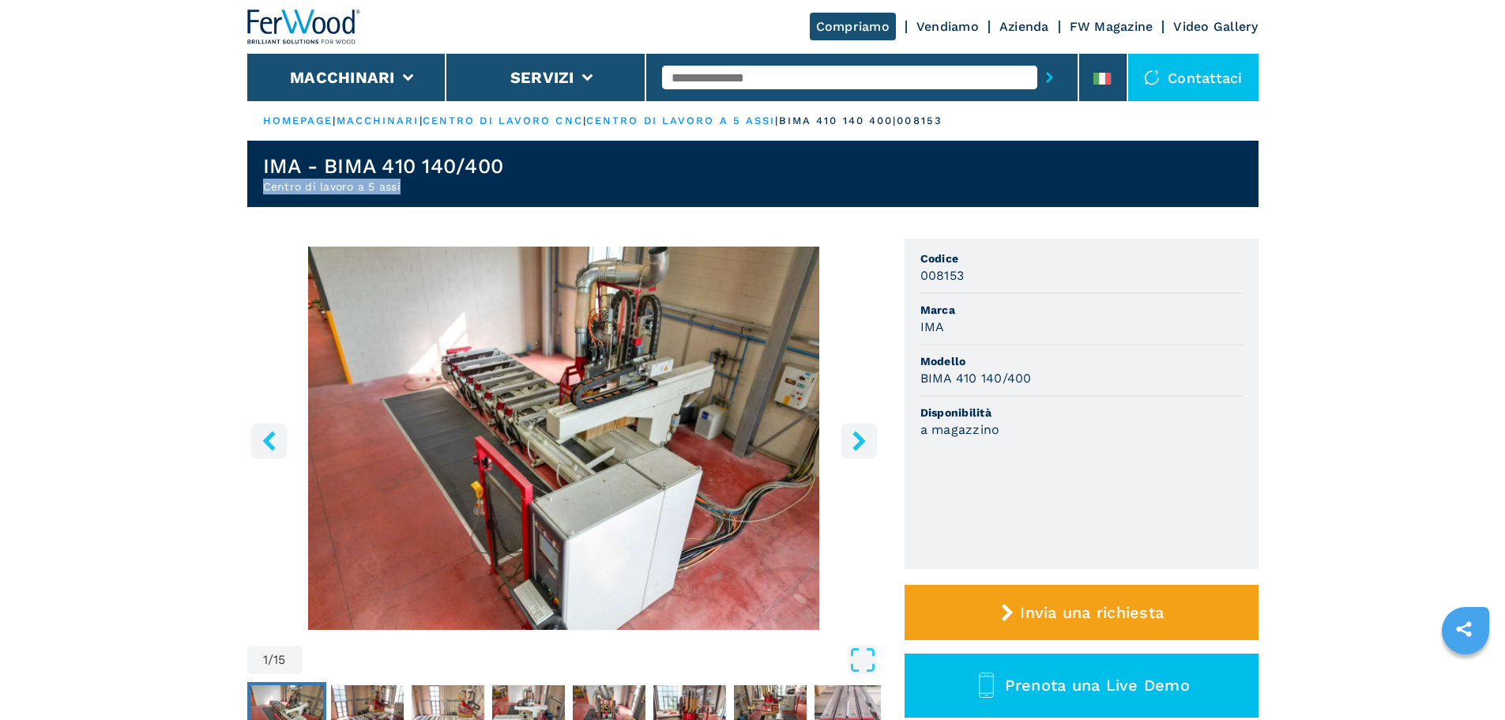
drag, startPoint x: 422, startPoint y: 181, endPoint x: 186, endPoint y: 191, distance: 235.6
copy h2 "Centro di lavoro a 5 assi"
drag, startPoint x: 572, startPoint y: 195, endPoint x: 566, endPoint y: 182, distance: 13.8
click at [572, 194] on header "IMA - BIMA 410 140/400 Centro di lavoro a 5 assi" at bounding box center [752, 174] width 1011 height 66
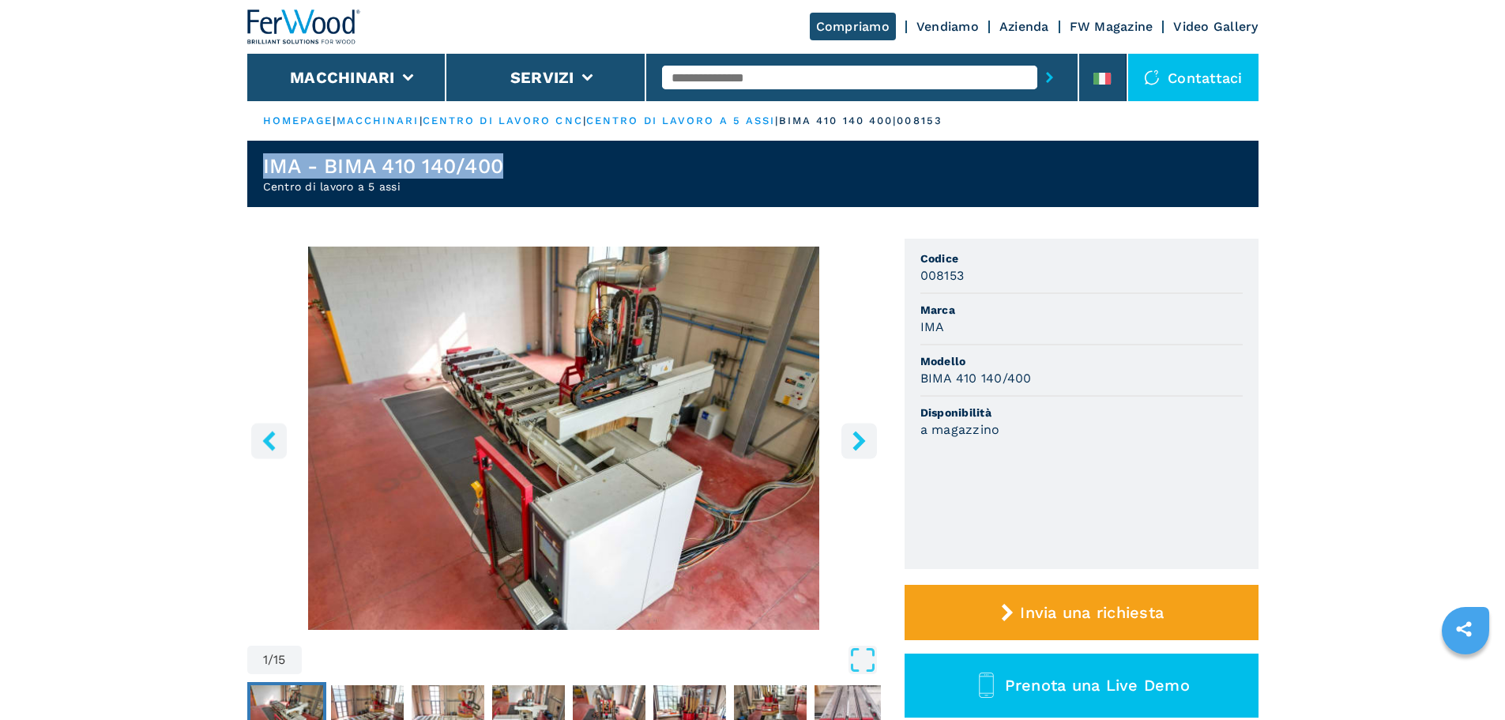
drag, startPoint x: 447, startPoint y: 167, endPoint x: 261, endPoint y: 167, distance: 185.6
copy h1 "IMA - BIMA 410 140/400"
select select "**********"
drag, startPoint x: 423, startPoint y: 195, endPoint x: 230, endPoint y: 186, distance: 193.7
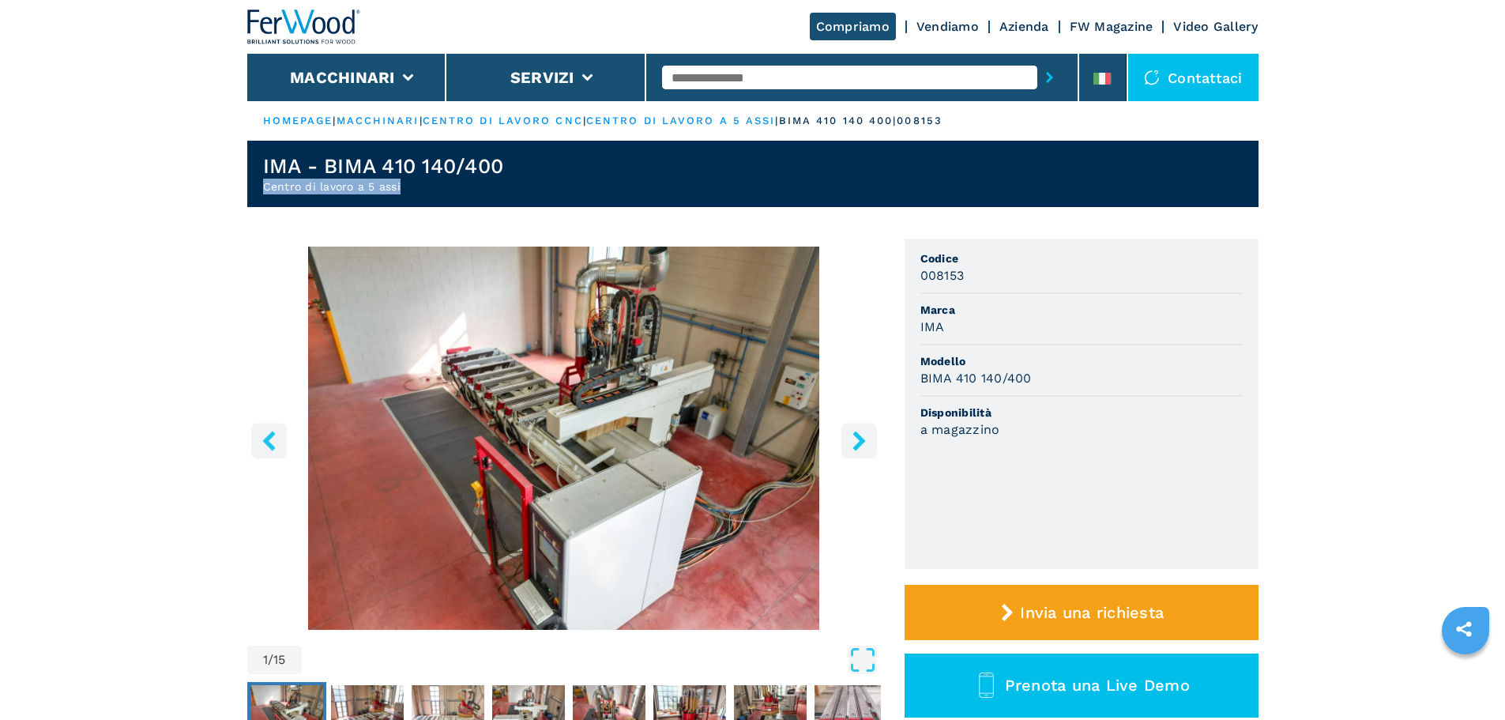
copy h2 "Centro di lavoro a 5 assi"
click at [901, 88] on input "text" at bounding box center [849, 78] width 375 height 24
type input "******"
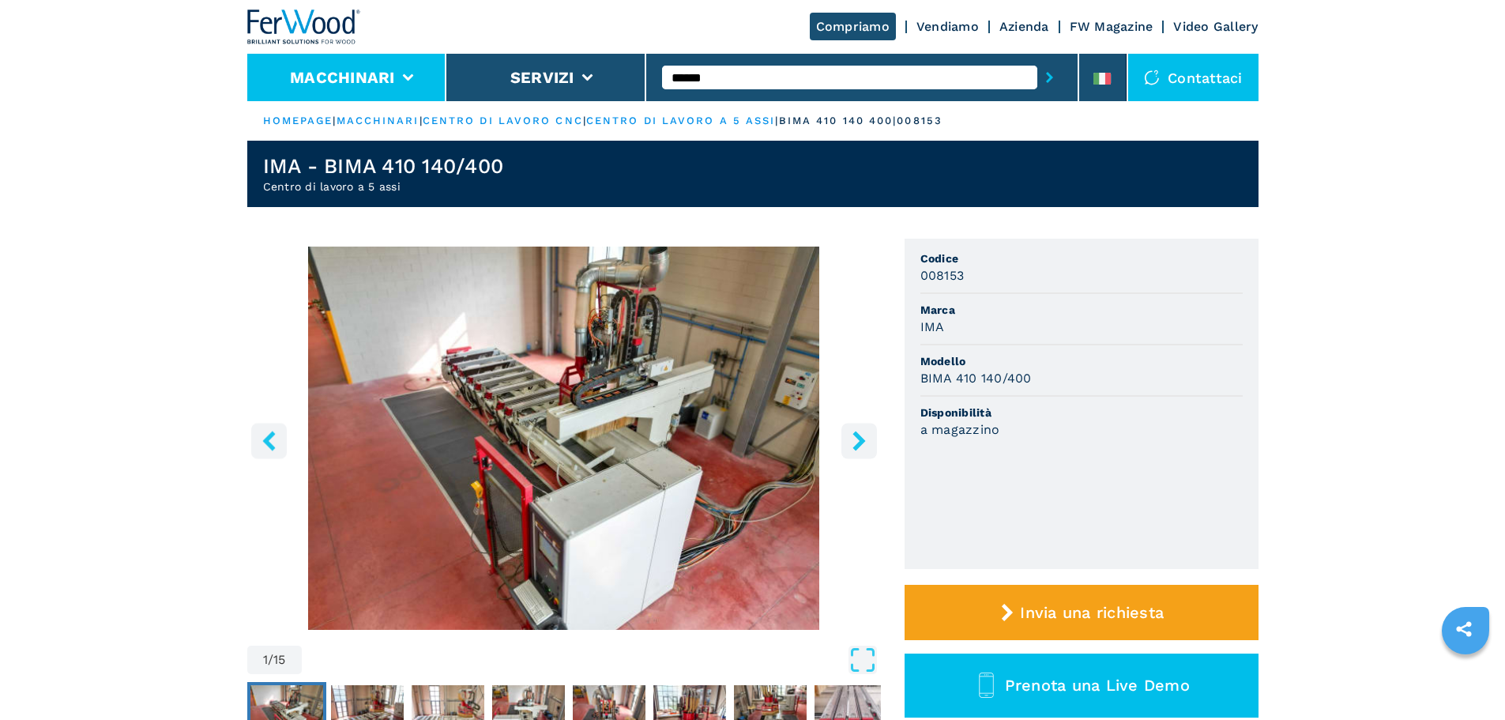
drag, startPoint x: 365, startPoint y: 60, endPoint x: 400, endPoint y: 68, distance: 35.6
click at [365, 60] on li "Macchinari" at bounding box center [347, 77] width 200 height 47
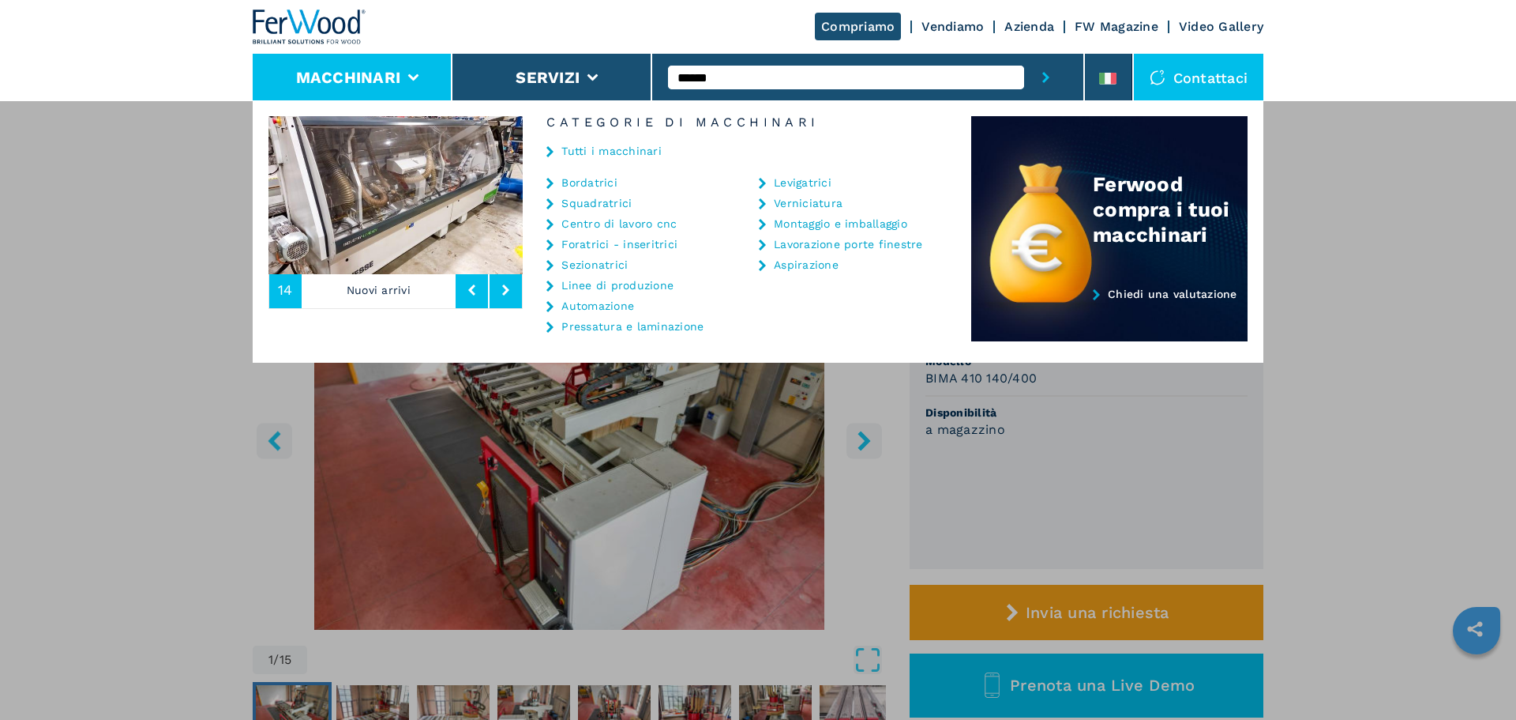
click at [625, 310] on link "Automazione" at bounding box center [598, 305] width 73 height 11
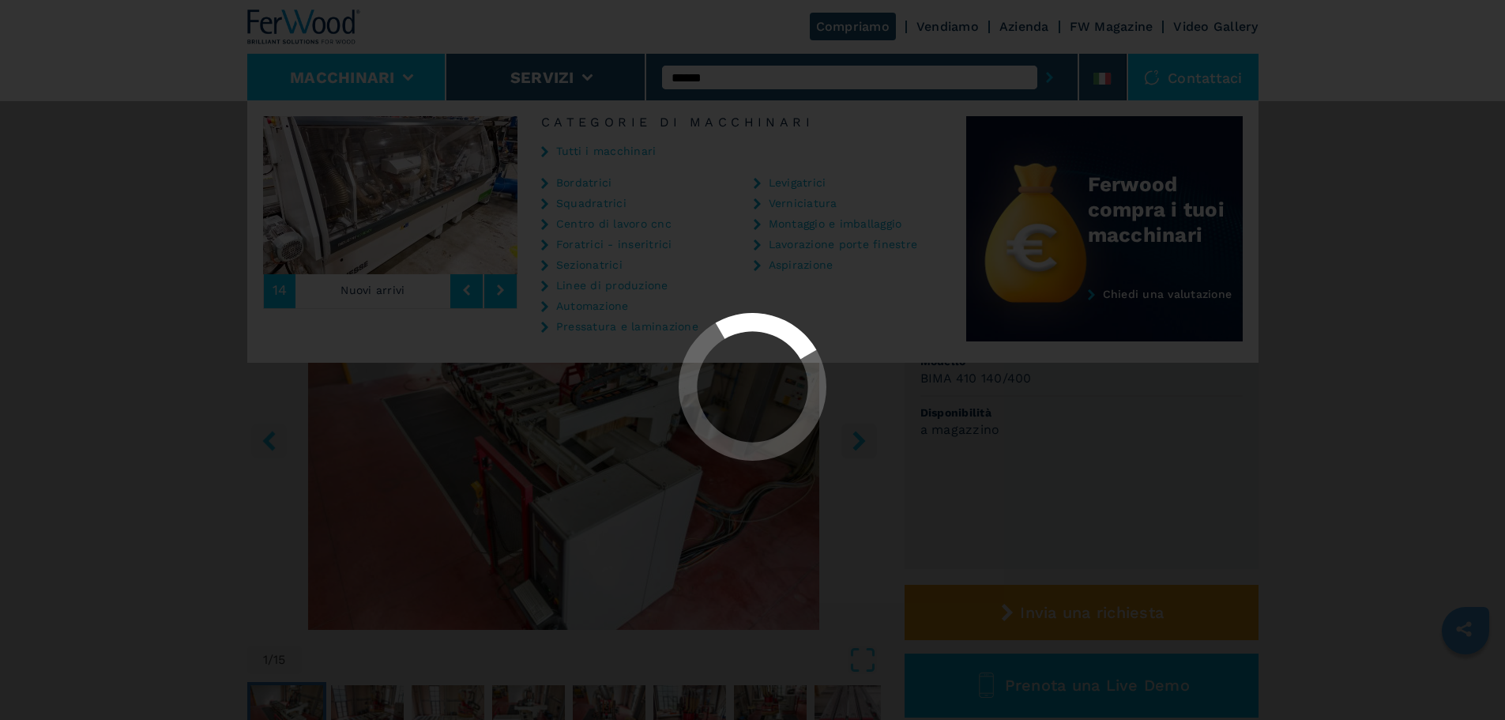
select select "**********"
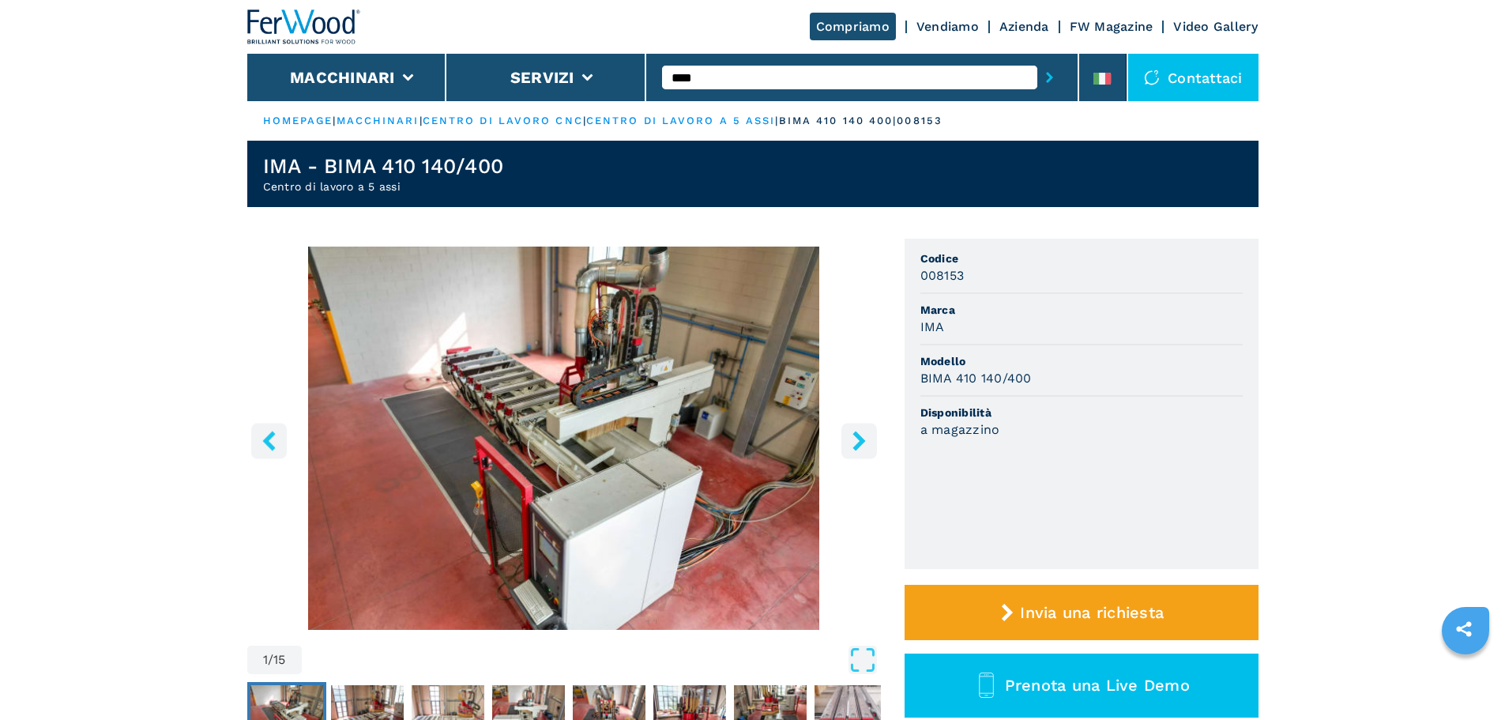
drag, startPoint x: 784, startPoint y: 76, endPoint x: 677, endPoint y: 76, distance: 106.6
click at [677, 76] on input "****" at bounding box center [849, 78] width 375 height 24
type input "*"
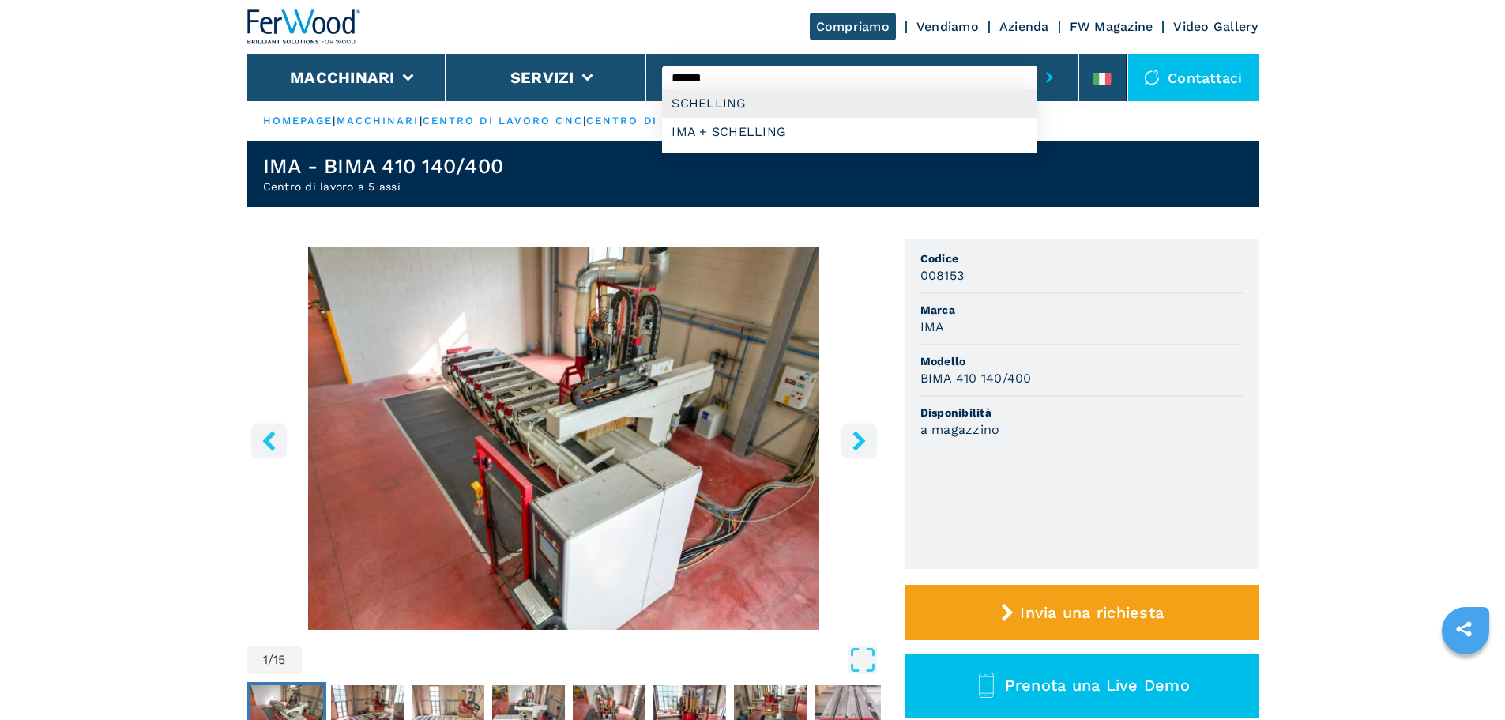
click at [785, 106] on div "SCHELLING" at bounding box center [849, 103] width 375 height 28
type input "*********"
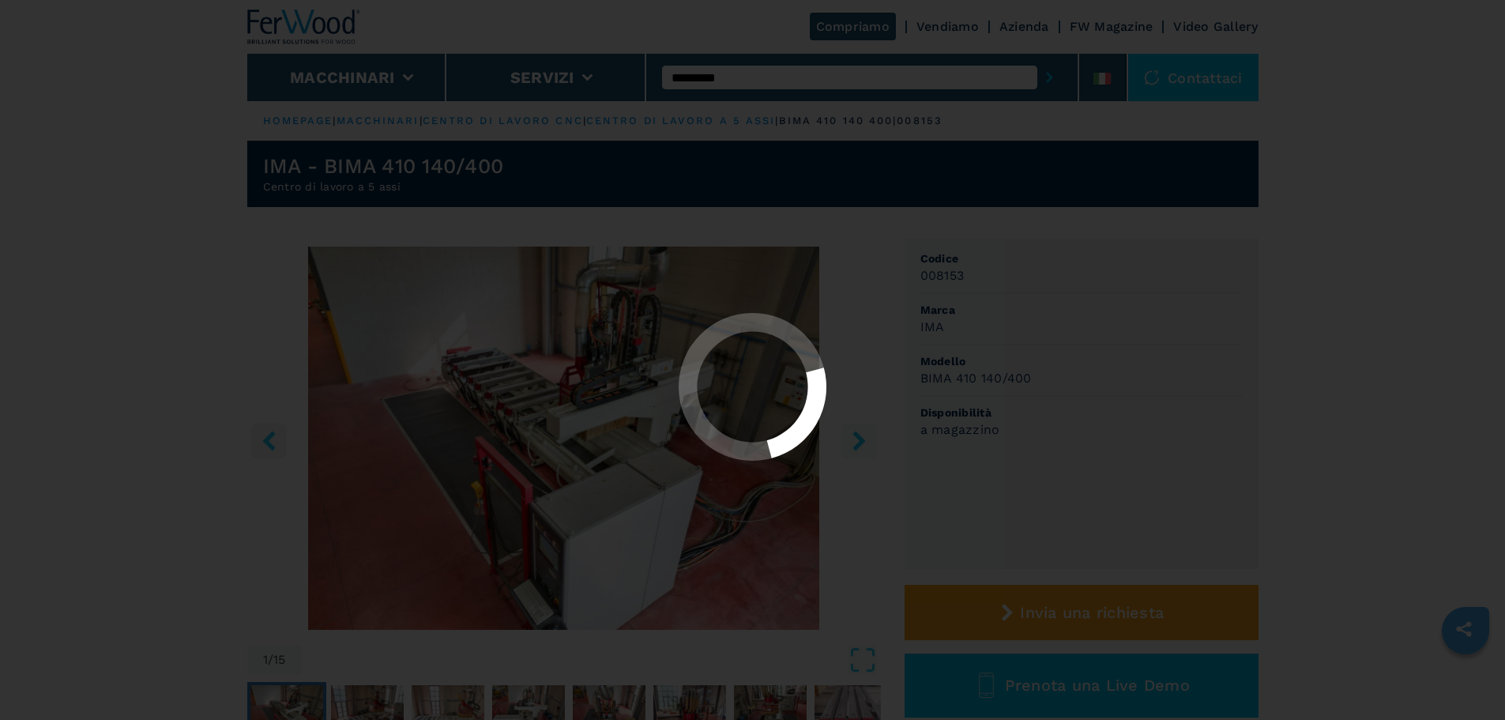
select select "*********"
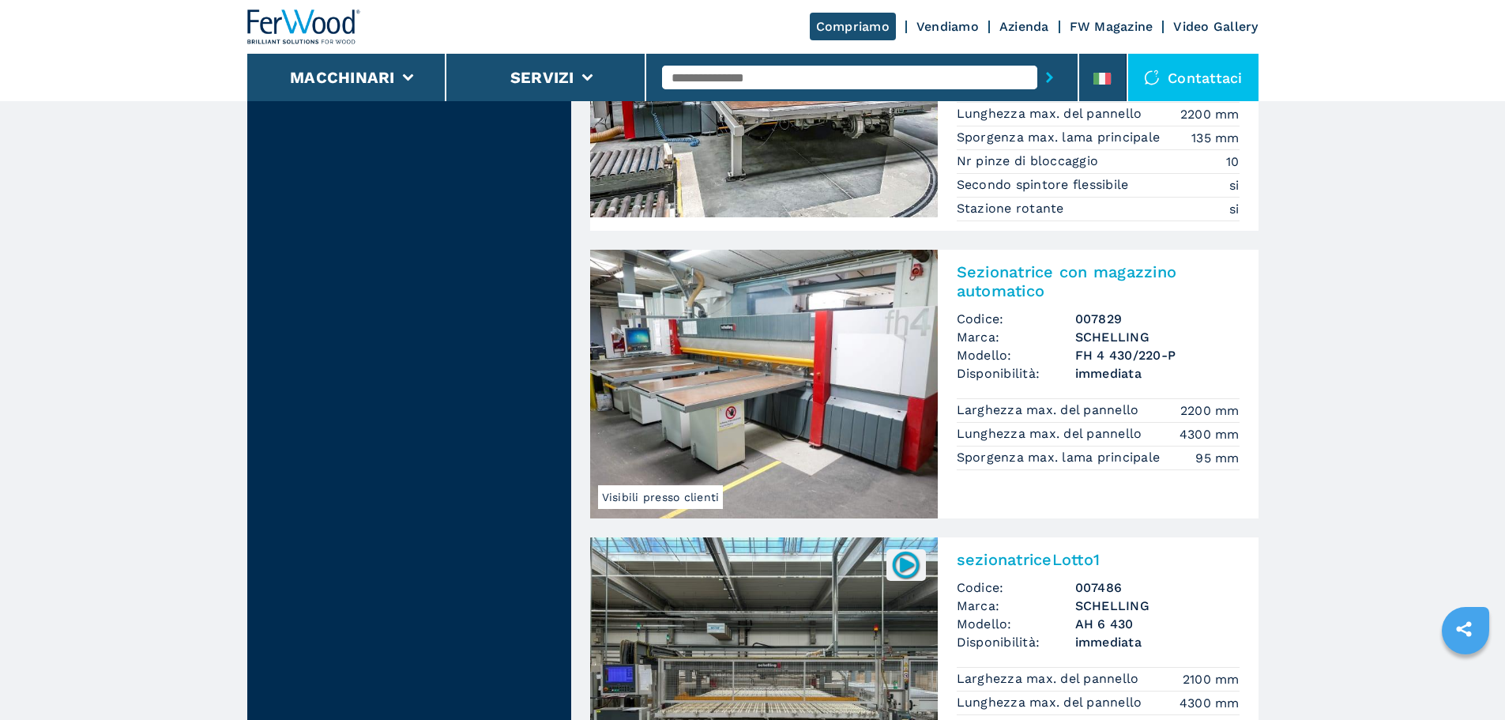
scroll to position [1580, 0]
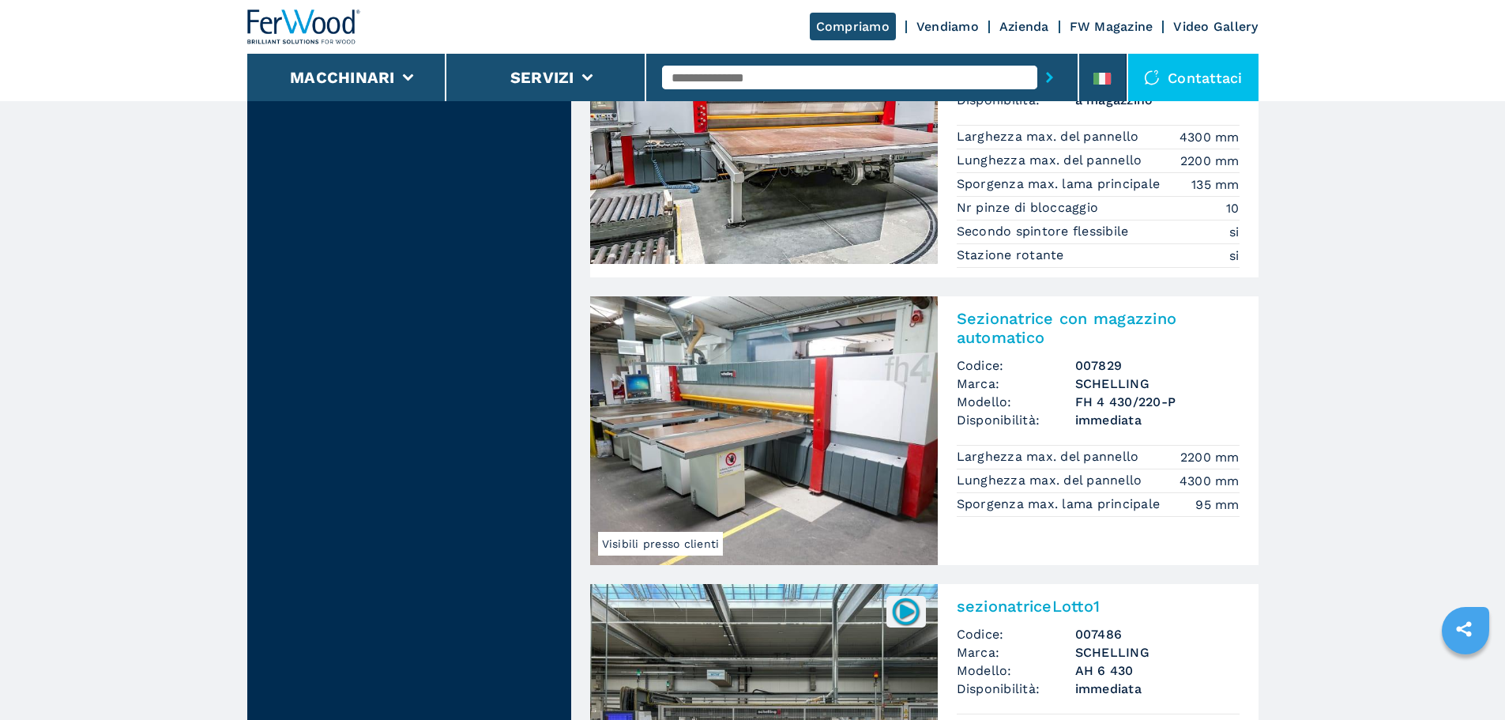
click at [855, 367] on img at bounding box center [764, 430] width 348 height 269
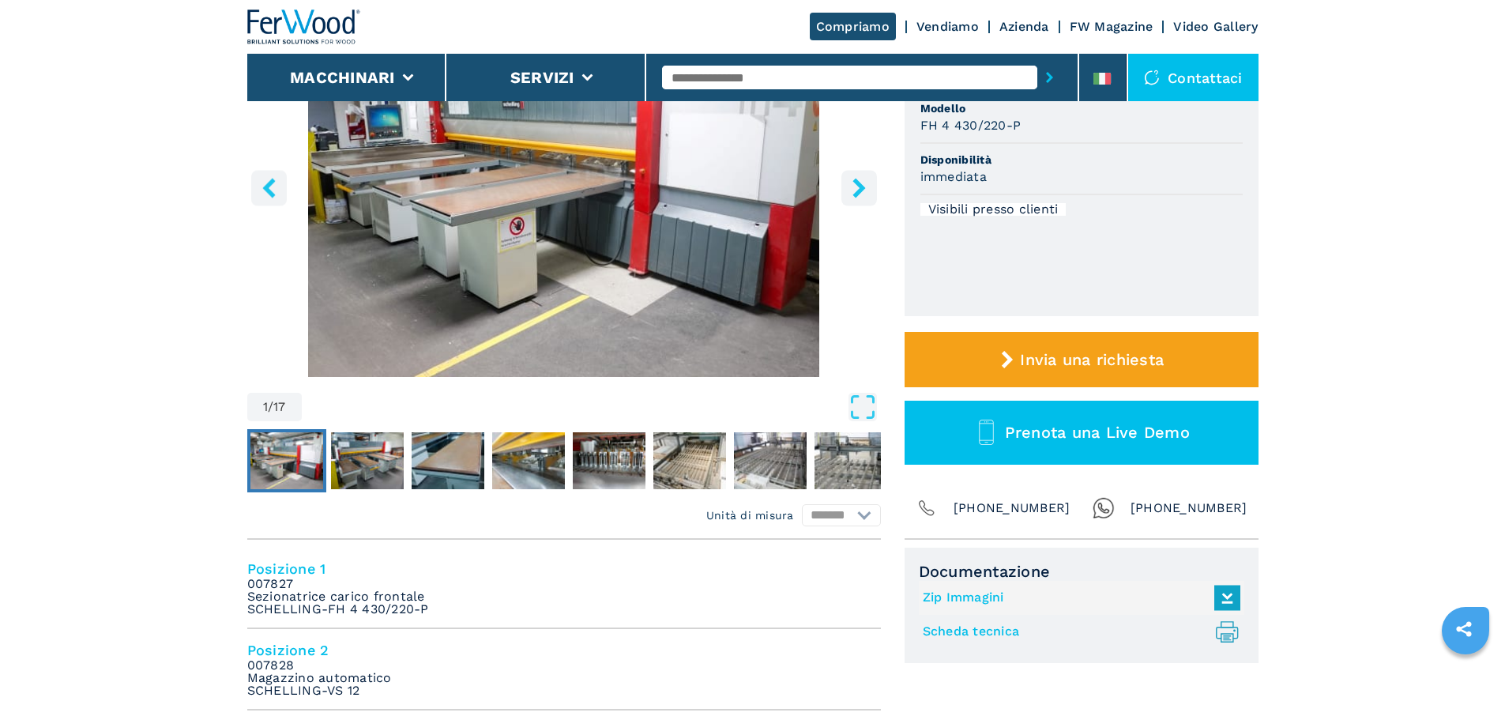
scroll to position [395, 0]
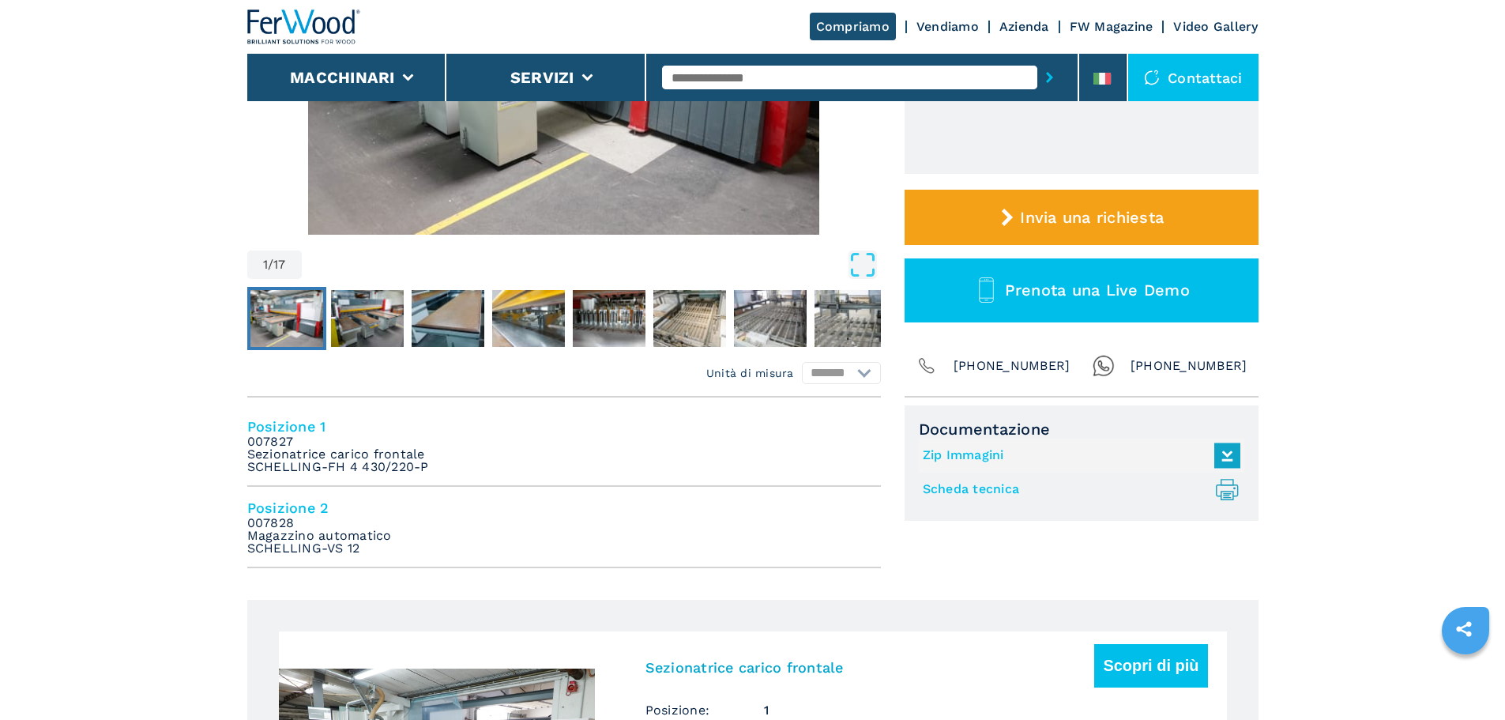
click at [282, 498] on h4 "Posizione 2" at bounding box center [563, 507] width 633 height 18
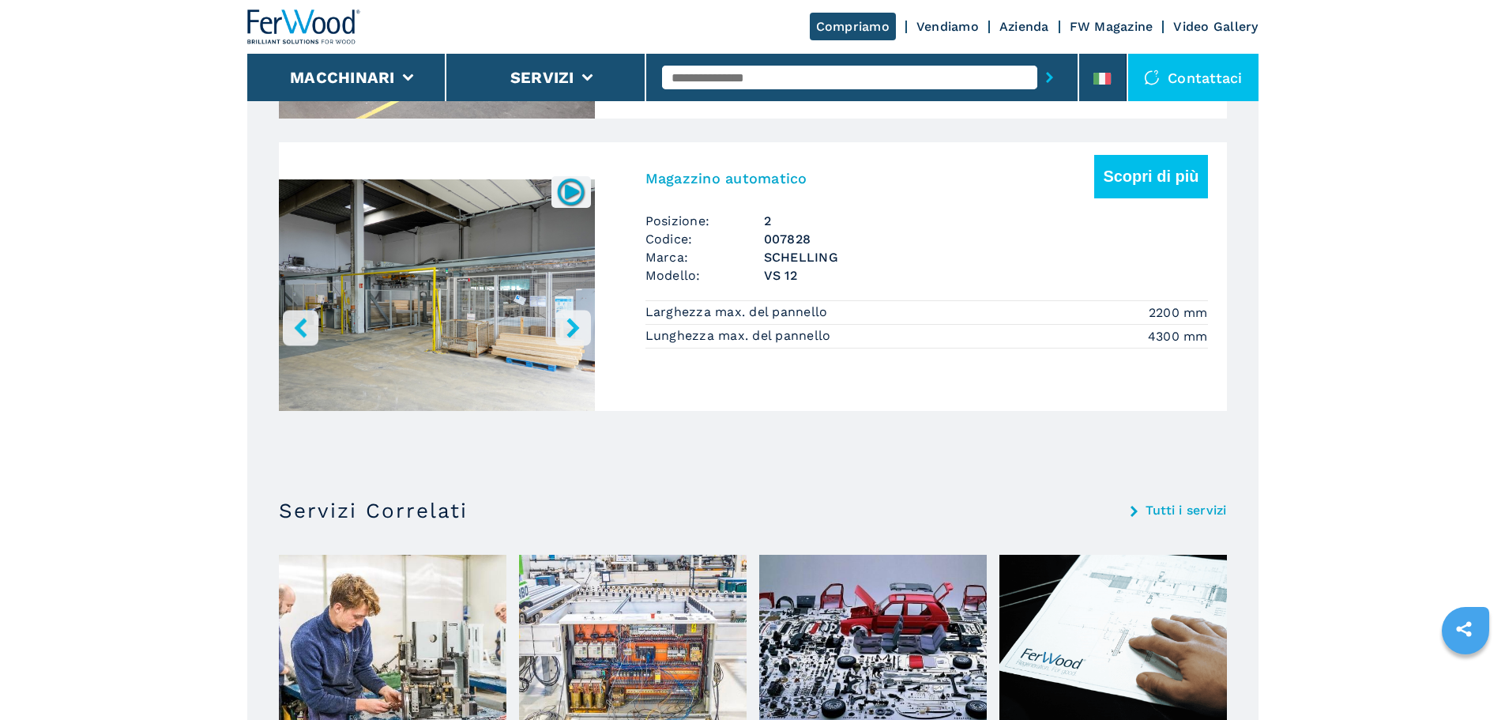
scroll to position [1200, 0]
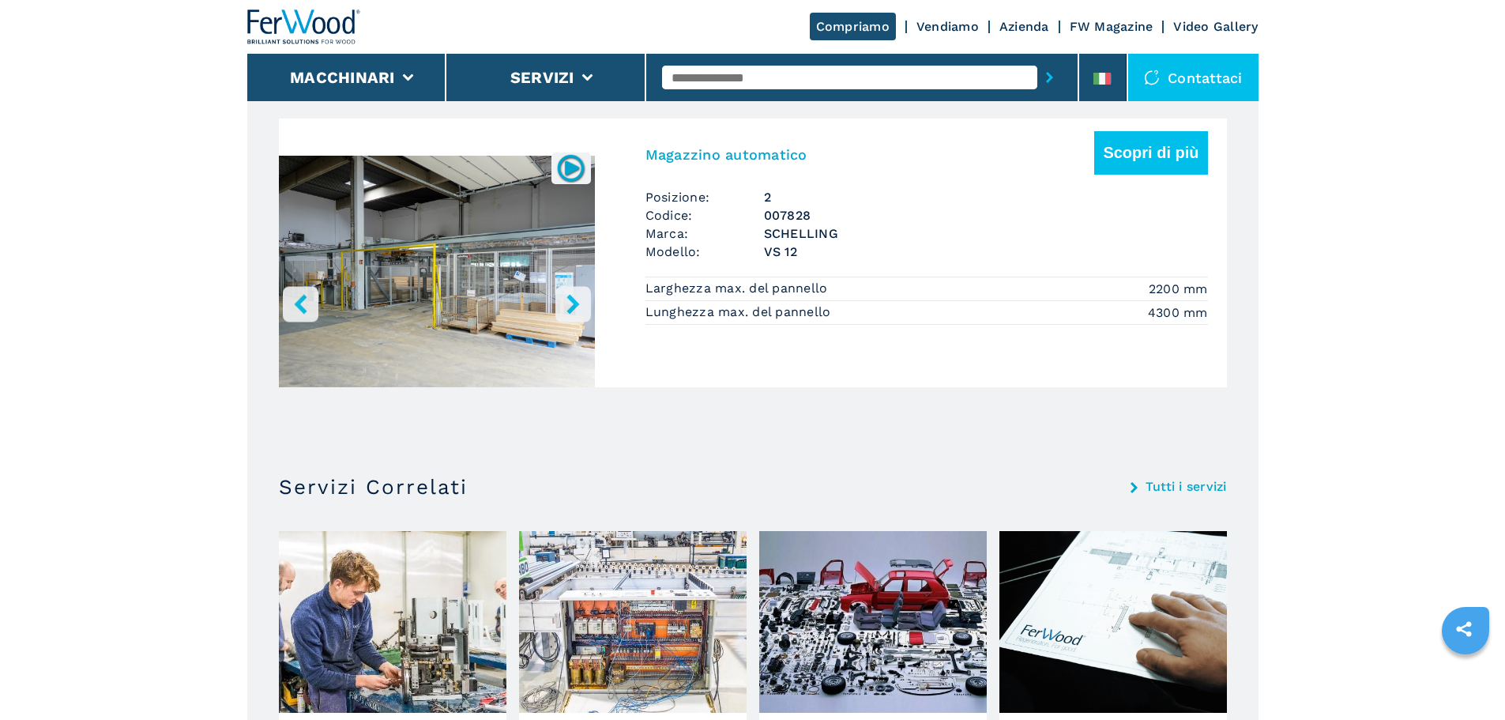
click at [429, 340] on img "Go to Slide 1" at bounding box center [437, 274] width 316 height 296
click at [793, 163] on h3 "Magazzino automatico" at bounding box center [726, 154] width 162 height 18
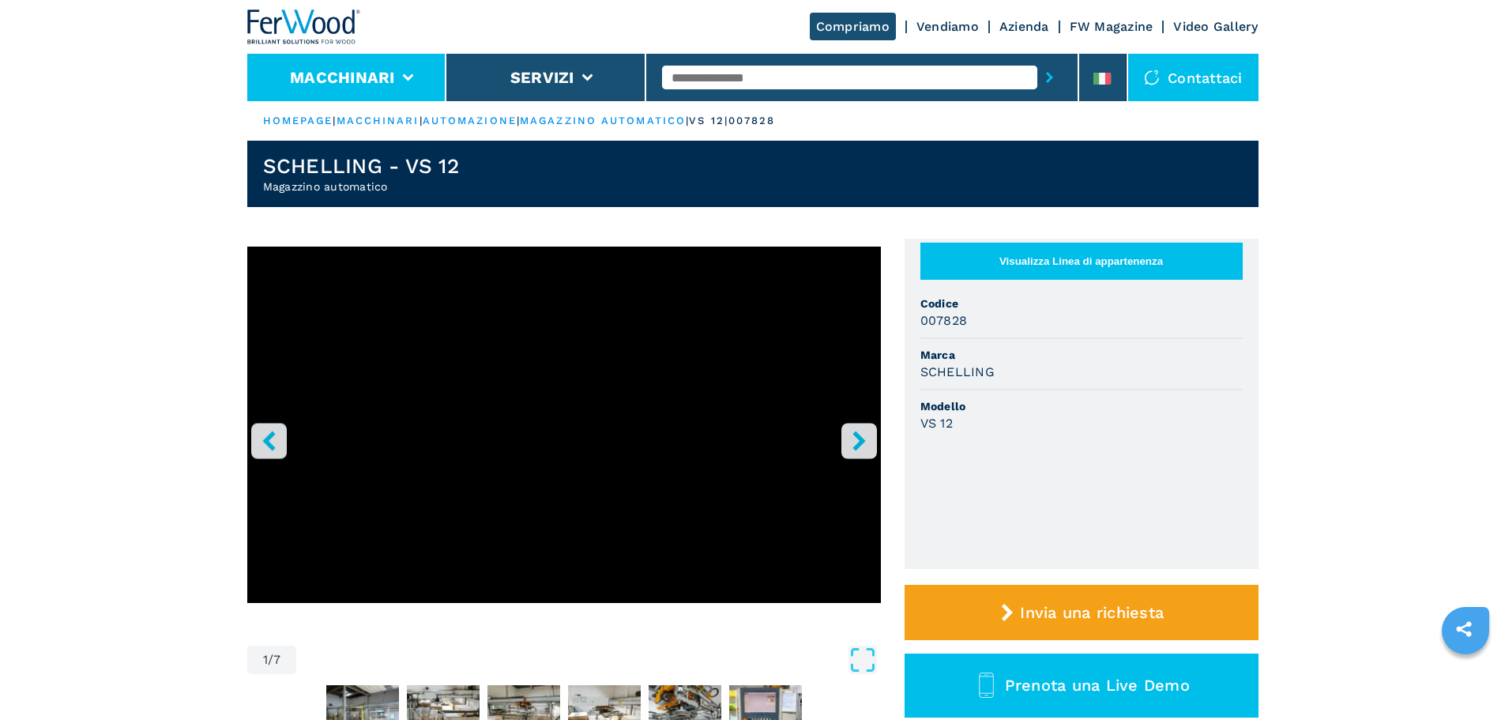
click at [358, 97] on li "Macchinari" at bounding box center [347, 77] width 200 height 47
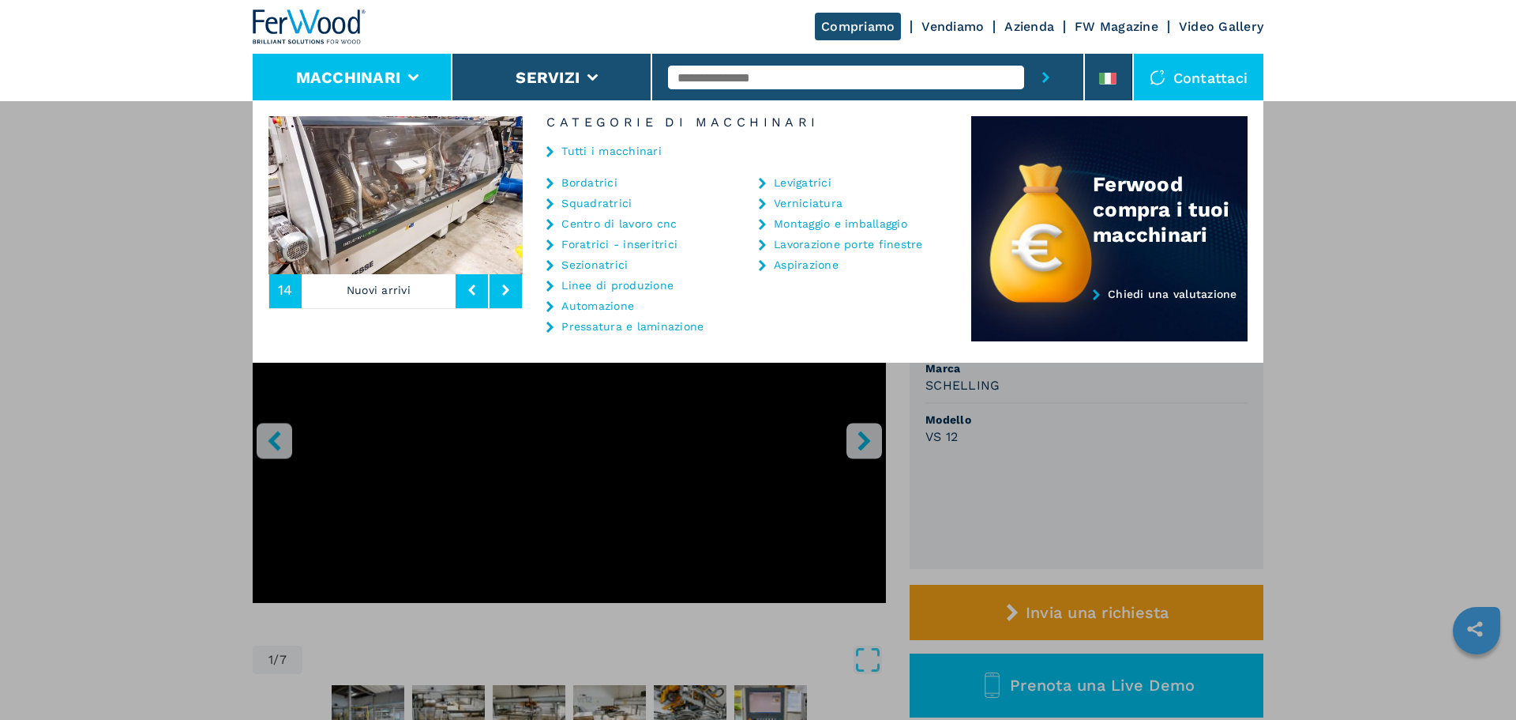
click at [316, 28] on img at bounding box center [310, 26] width 114 height 35
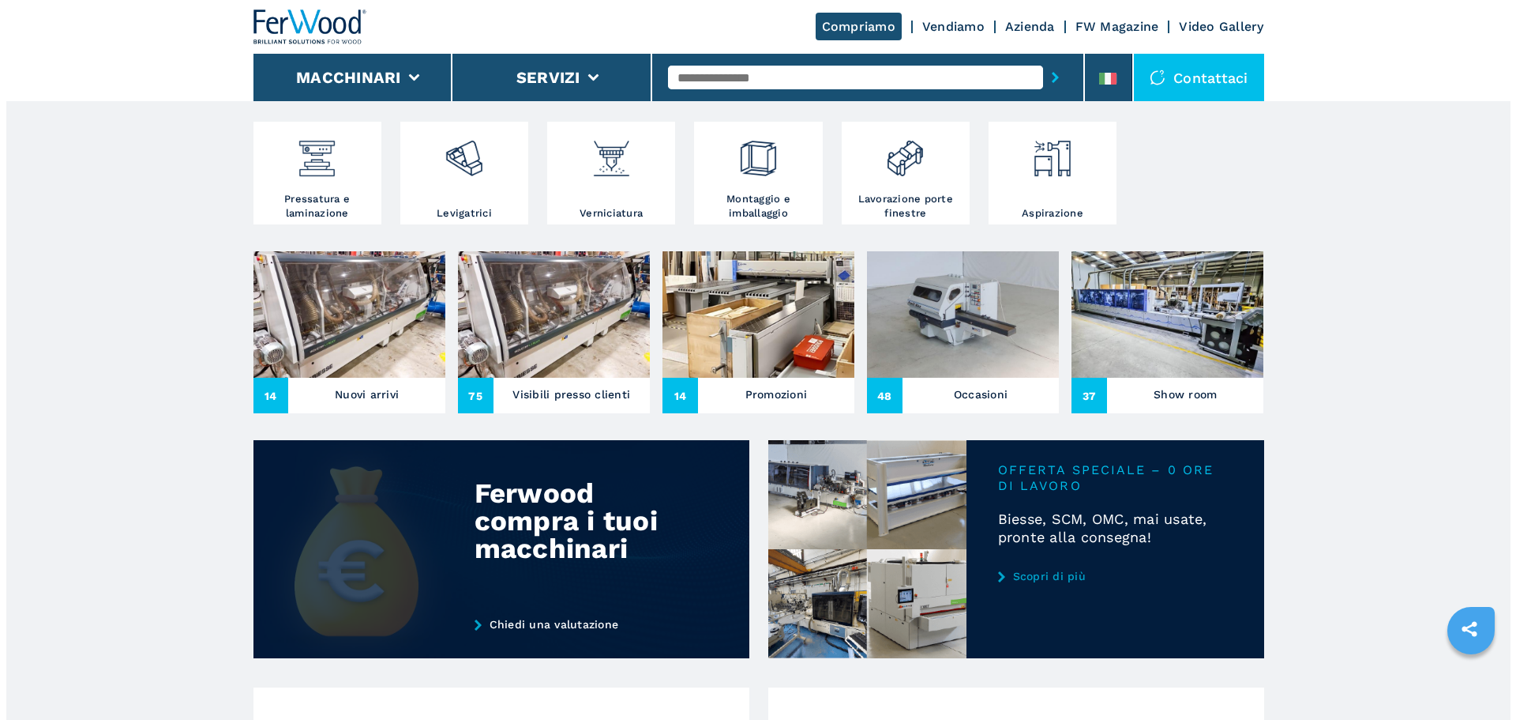
scroll to position [395, 0]
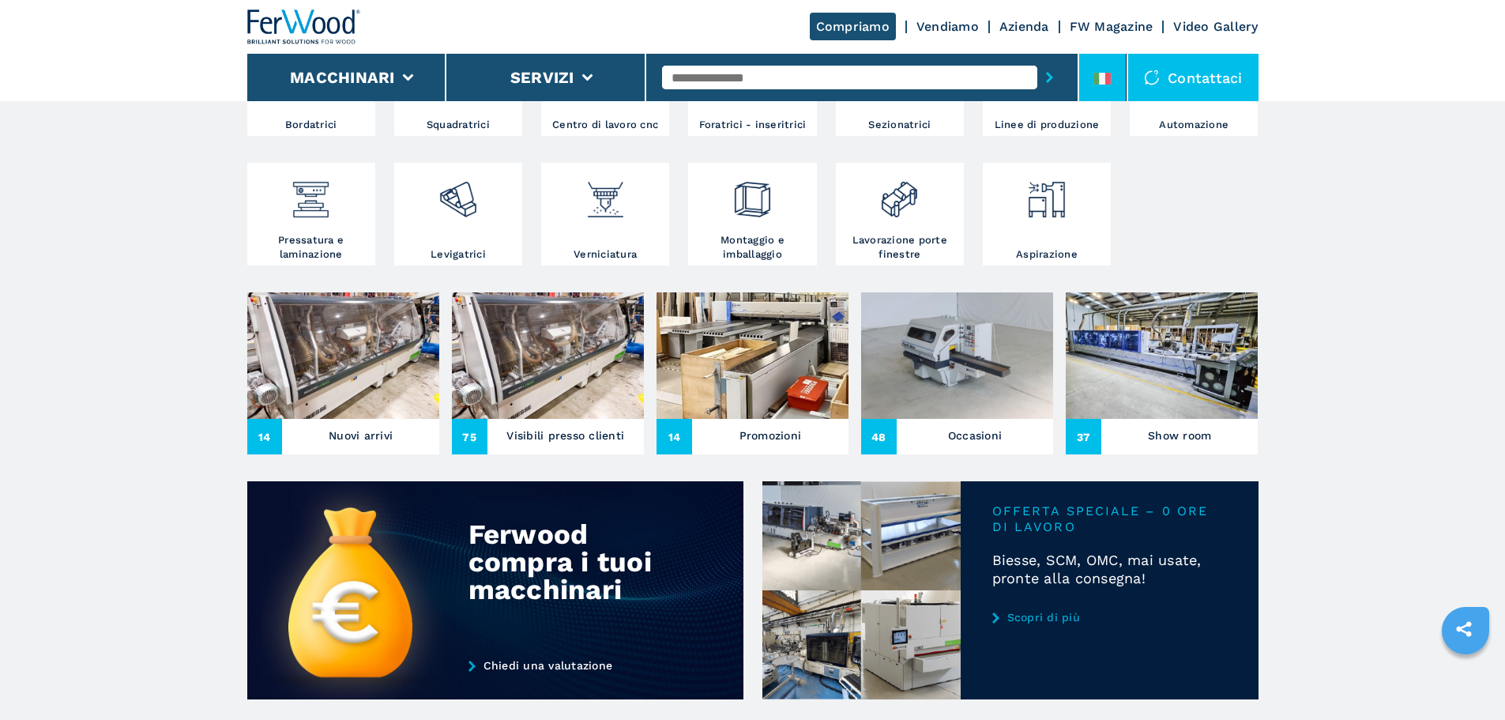
click at [1099, 59] on li at bounding box center [1102, 77] width 47 height 47
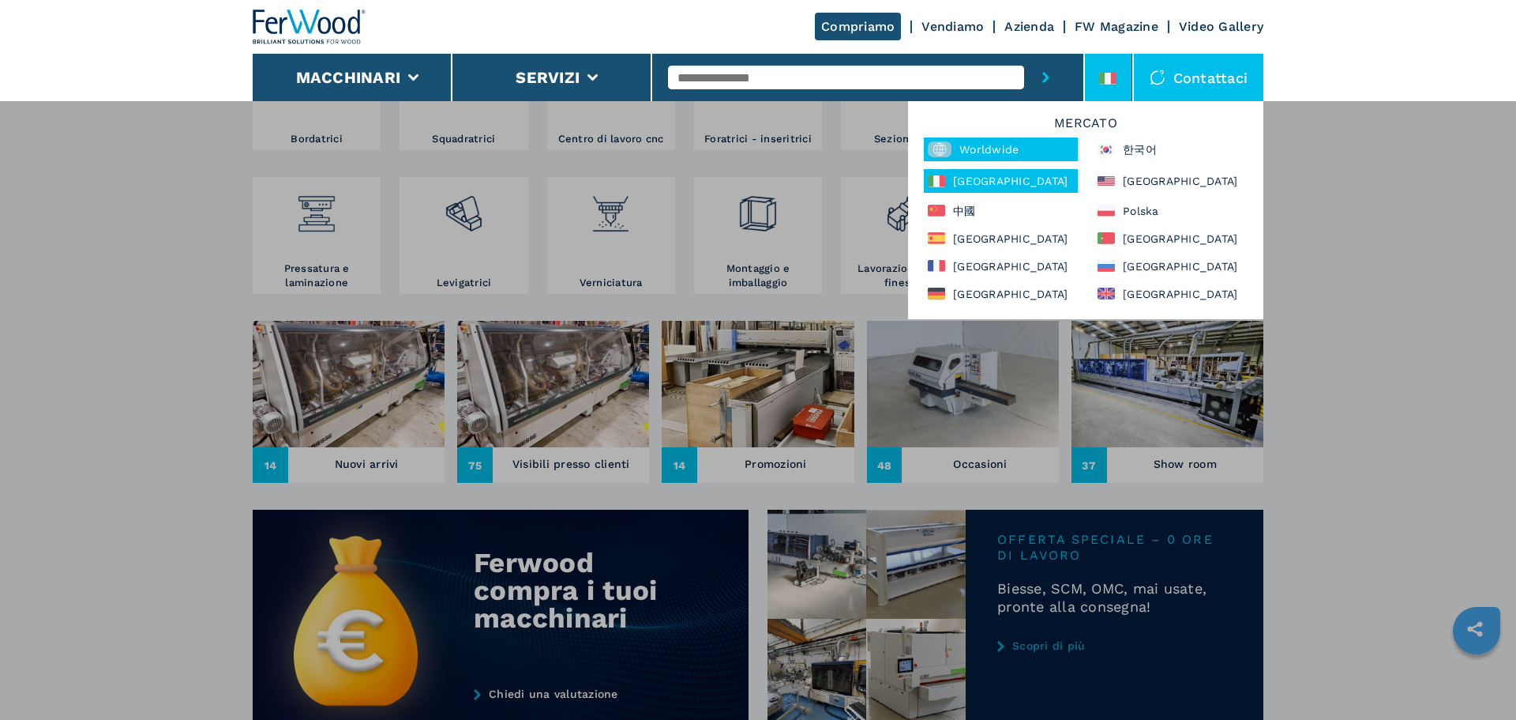
click at [988, 148] on div "Worldwide" at bounding box center [1001, 149] width 154 height 24
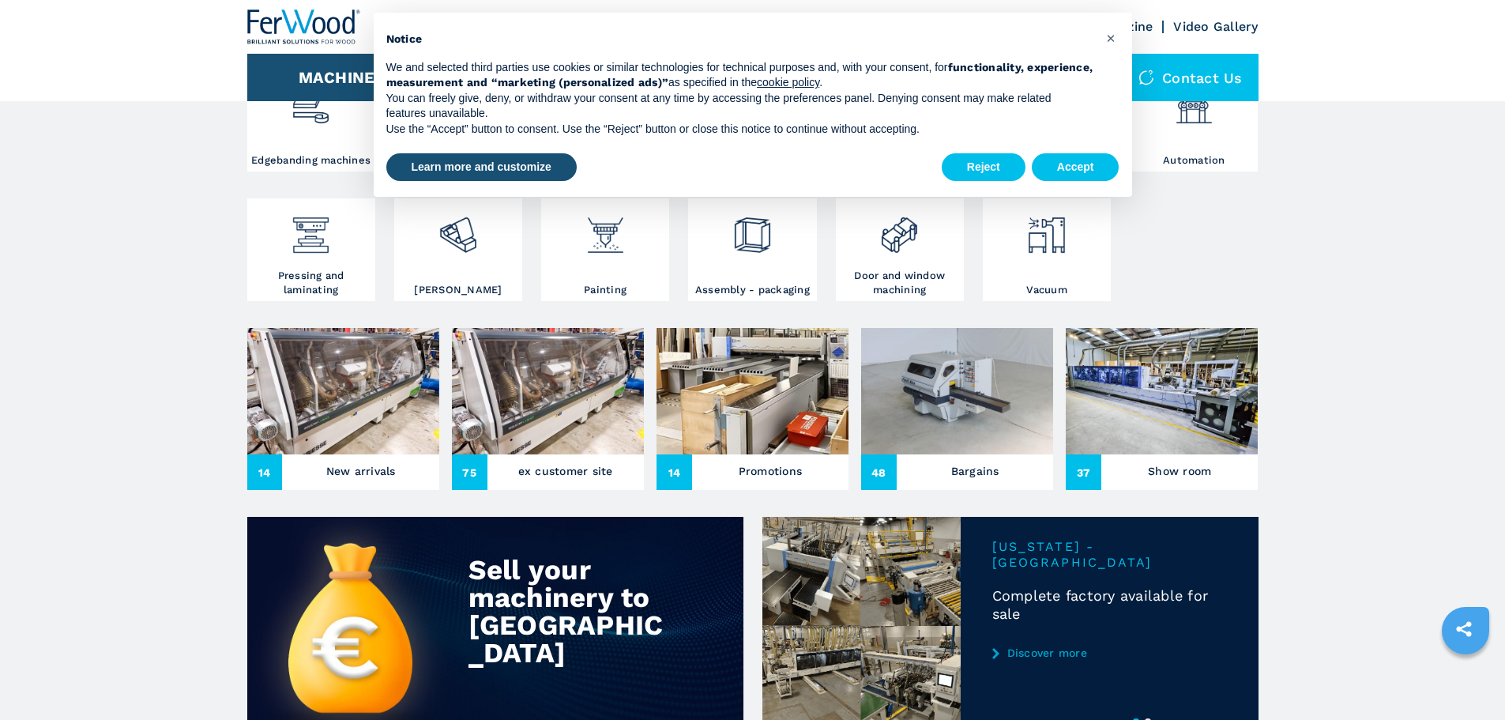
scroll to position [395, 0]
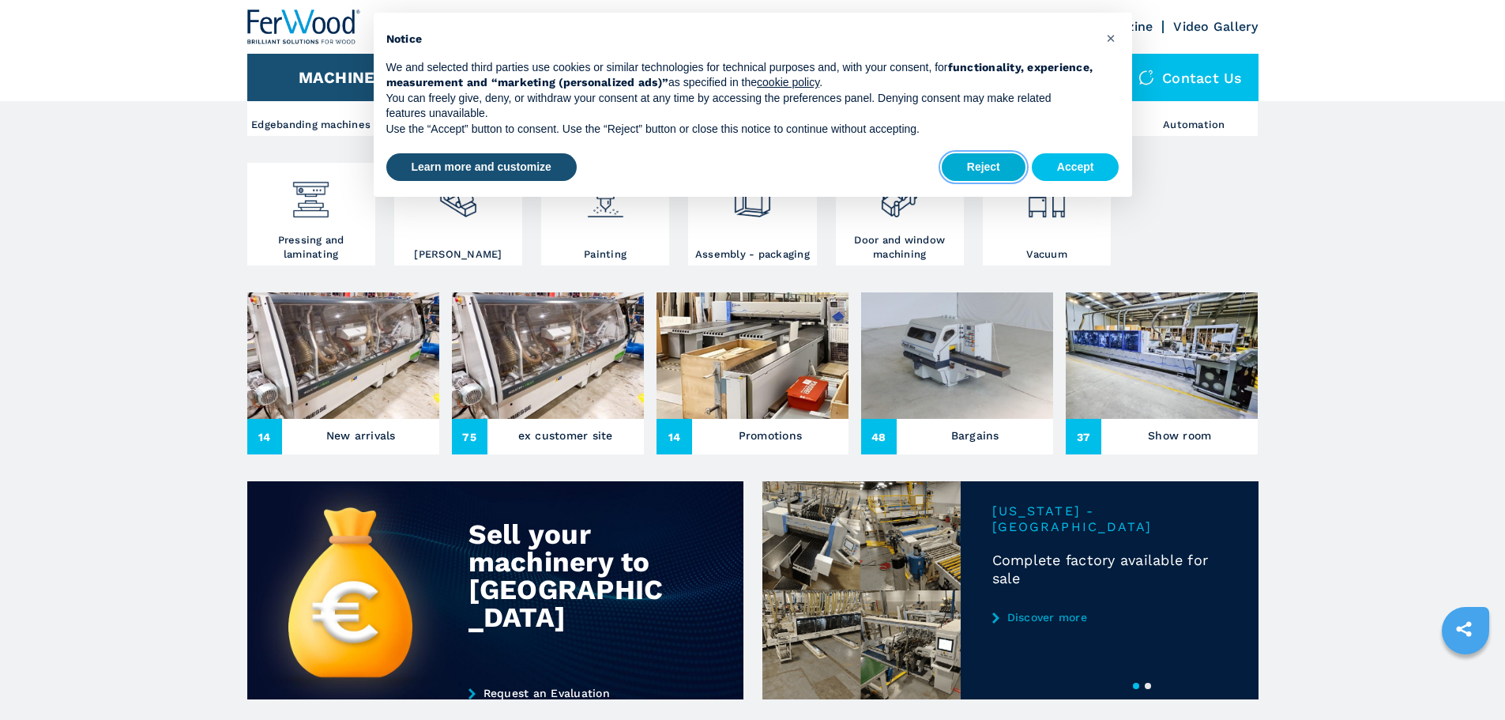
click at [995, 157] on button "Reject" at bounding box center [983, 167] width 84 height 28
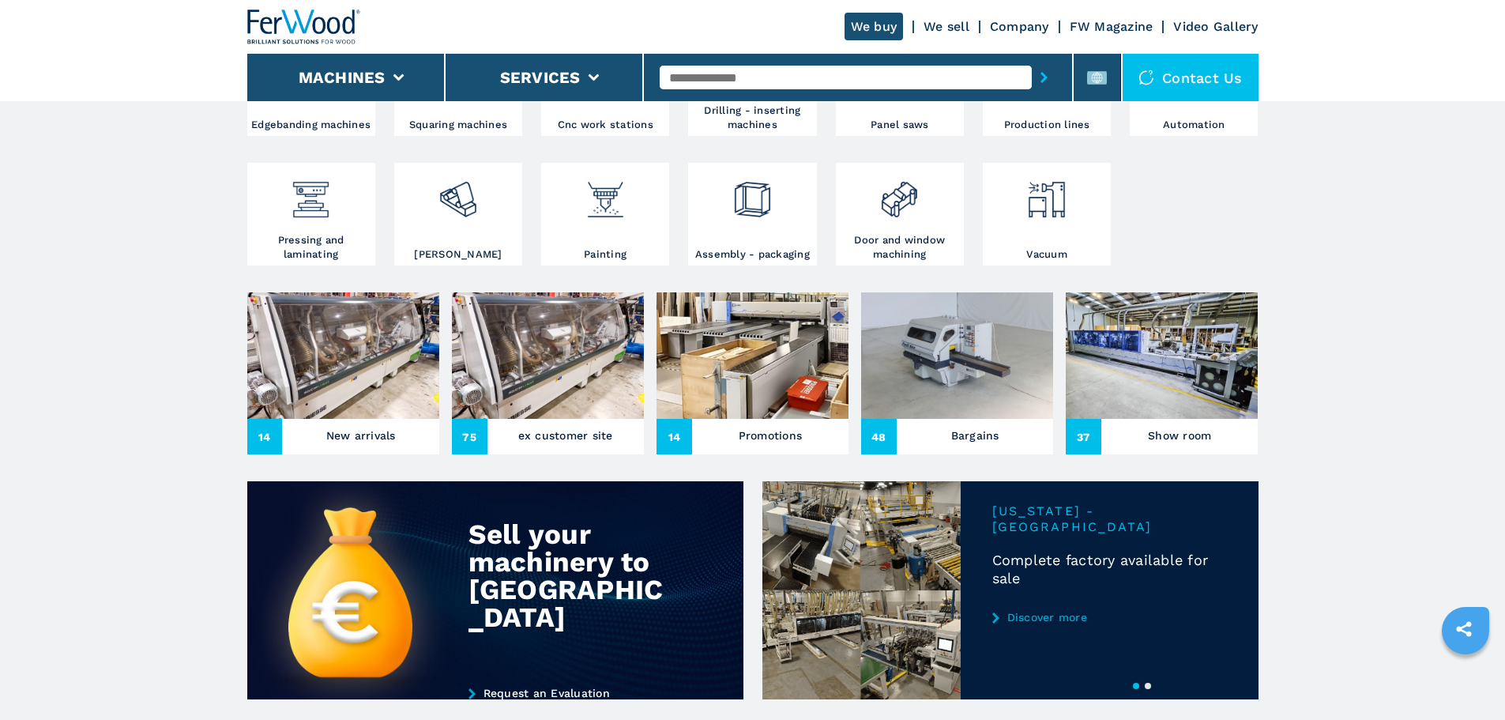
click at [595, 397] on img at bounding box center [548, 355] width 192 height 126
